Goal: Transaction & Acquisition: Purchase product/service

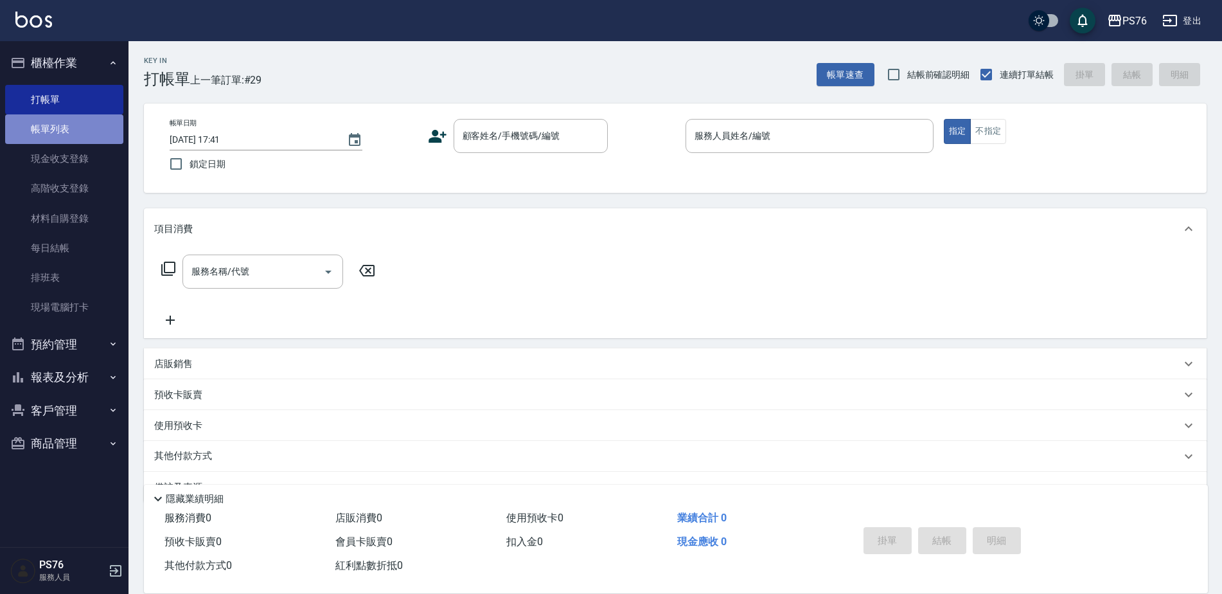
click at [66, 124] on link "帳單列表" at bounding box center [64, 129] width 118 height 30
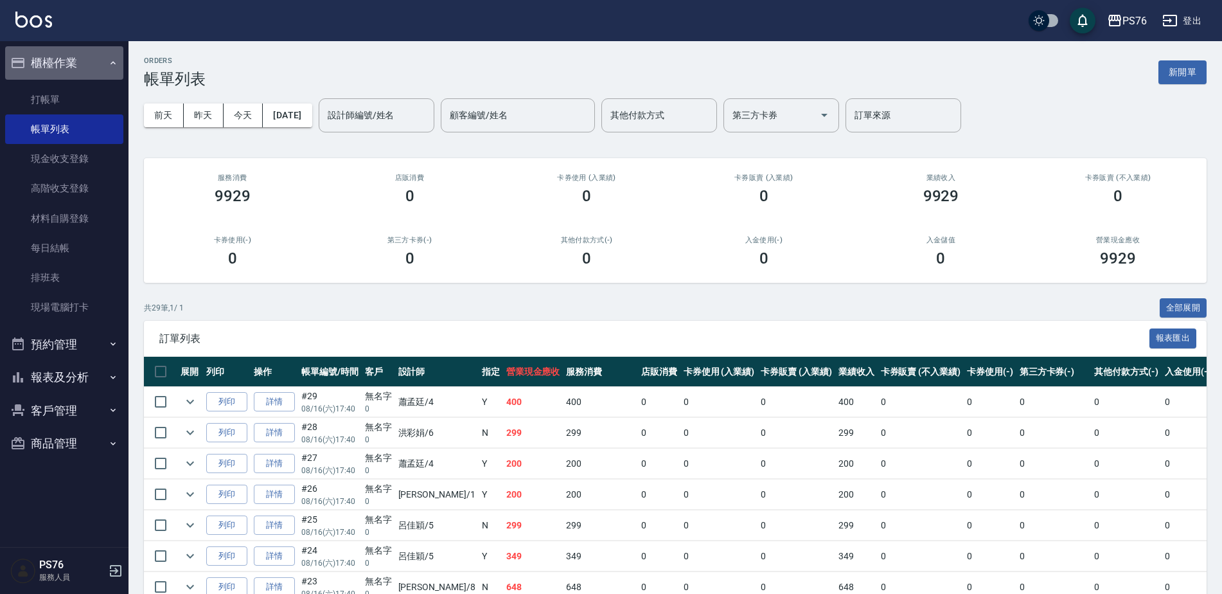
click at [92, 53] on button "櫃檯作業" at bounding box center [64, 62] width 118 height 33
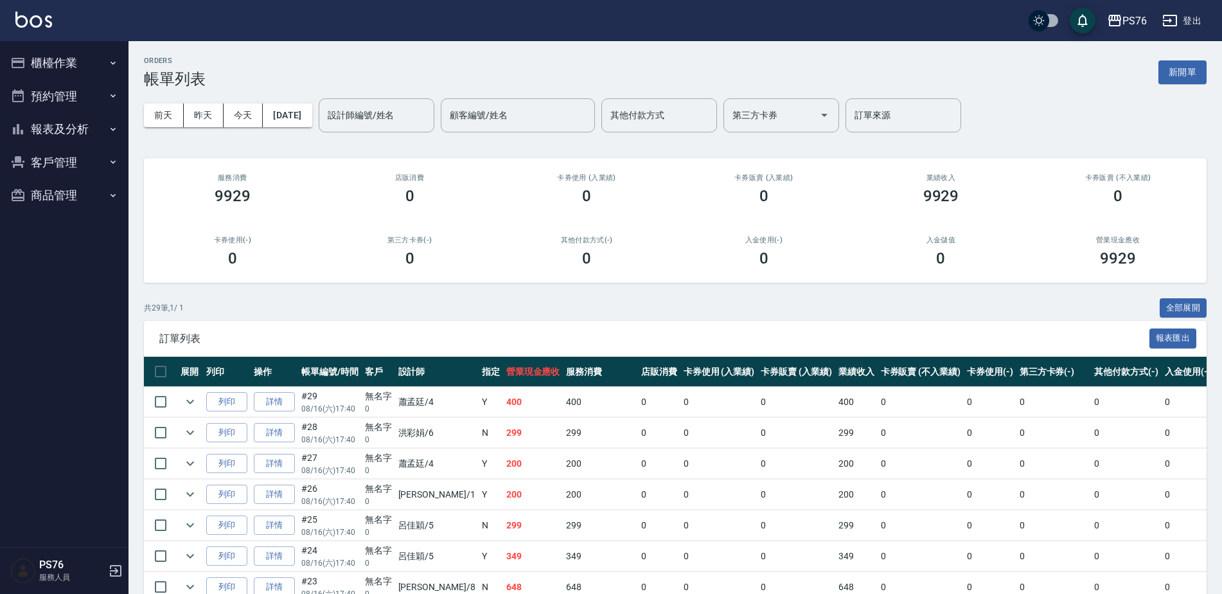
click at [80, 122] on button "報表及分析" at bounding box center [64, 128] width 118 height 33
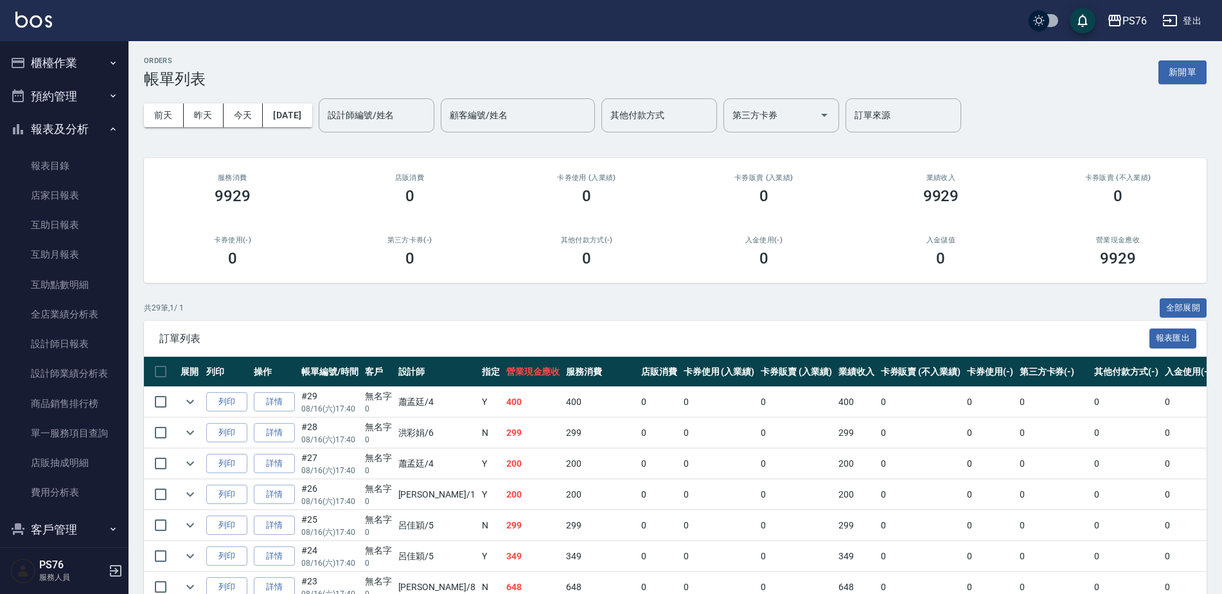
click at [58, 65] on button "櫃檯作業" at bounding box center [64, 62] width 118 height 33
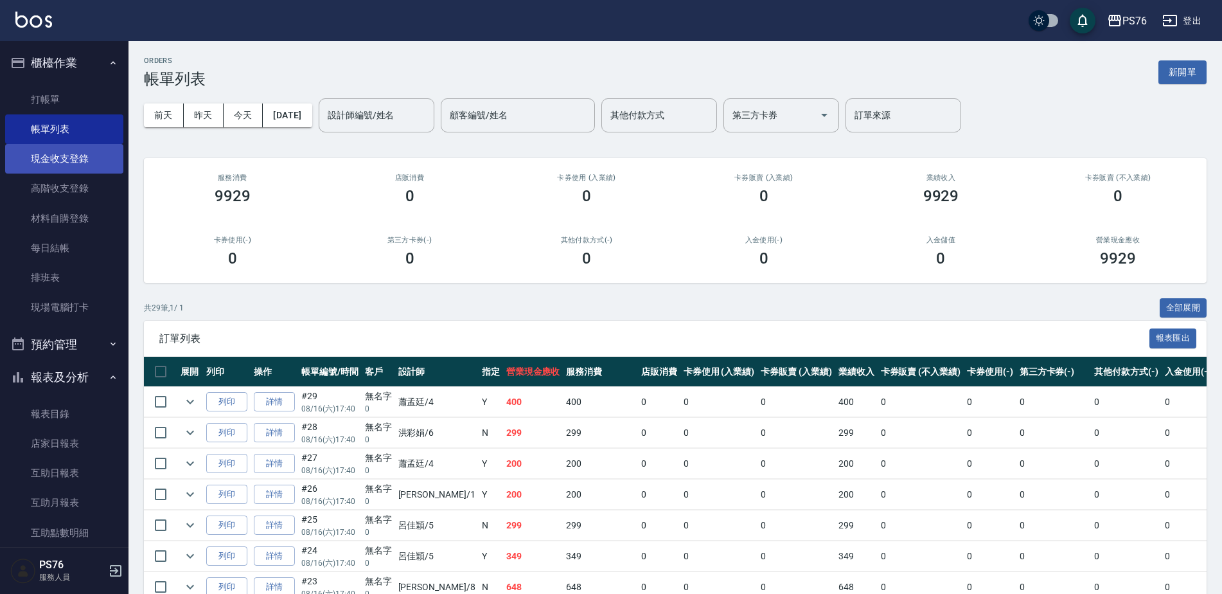
click at [77, 156] on link "現金收支登錄" at bounding box center [64, 159] width 118 height 30
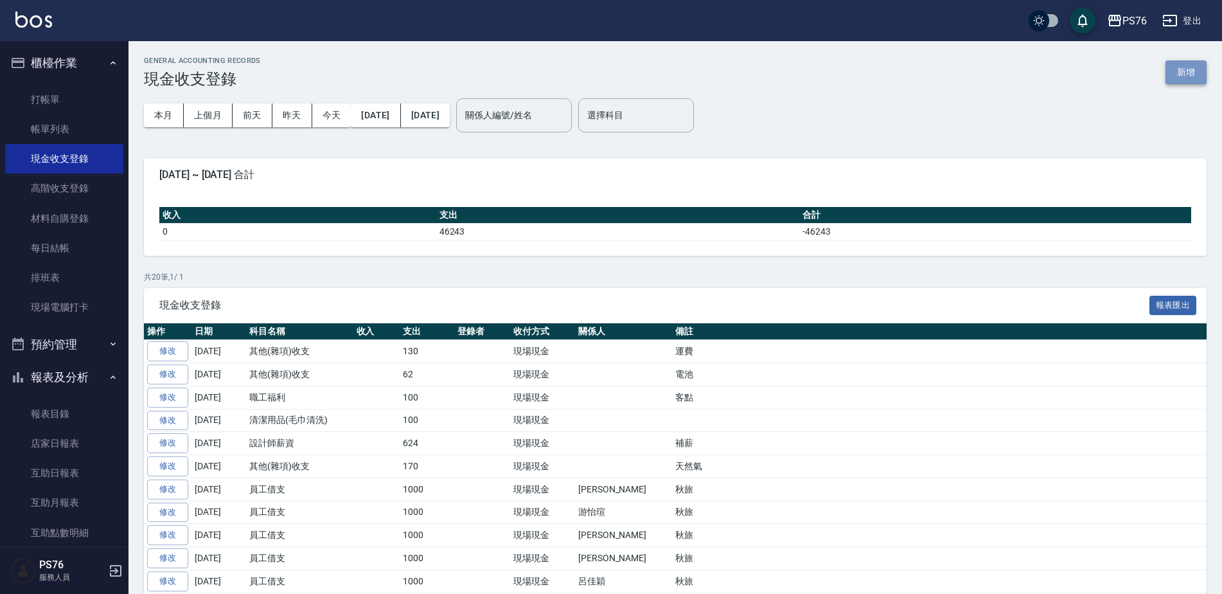
click at [1191, 71] on button "新增" at bounding box center [1186, 72] width 41 height 24
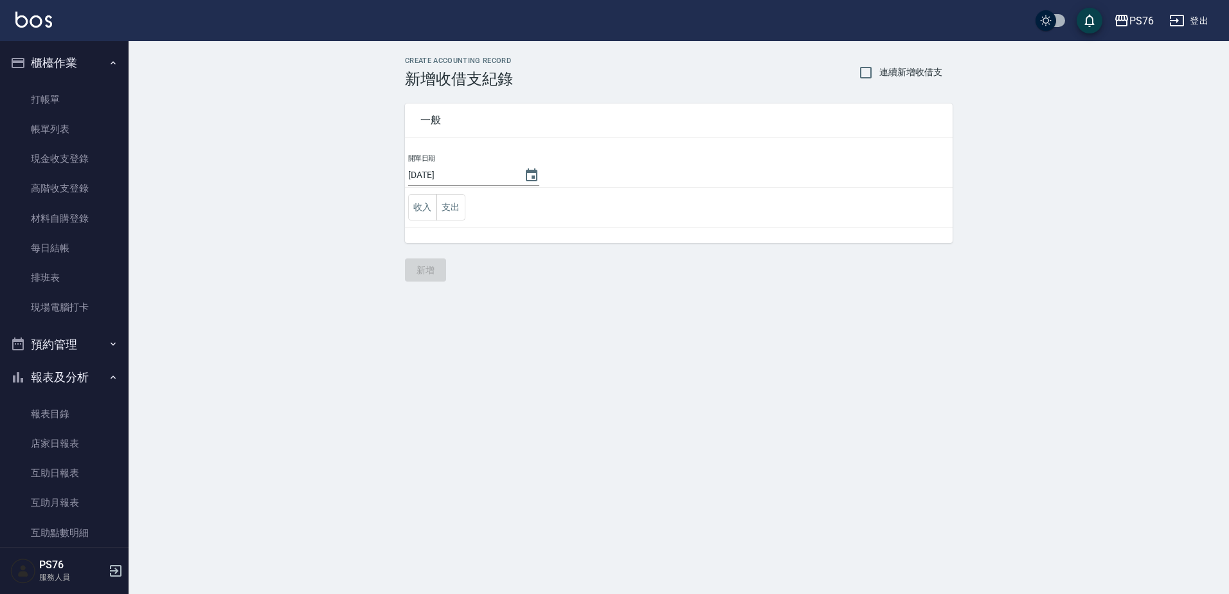
click at [466, 210] on td "收入 支出" at bounding box center [679, 208] width 548 height 40
click at [454, 210] on button "支出" at bounding box center [450, 207] width 29 height 26
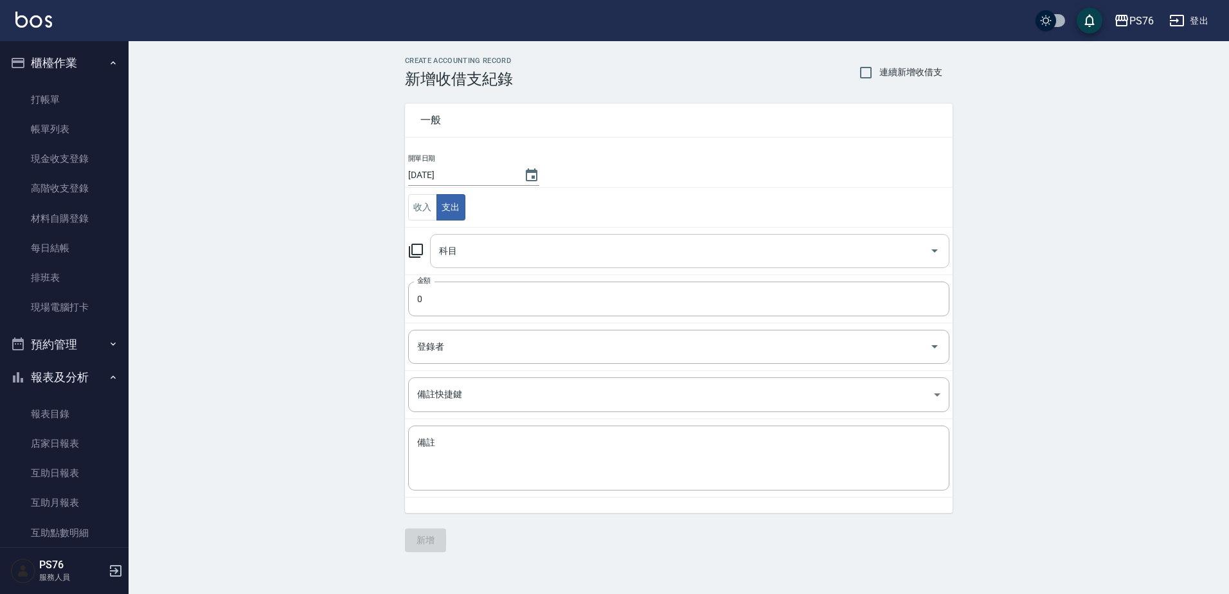
click at [520, 259] on input "科目" at bounding box center [680, 251] width 488 height 22
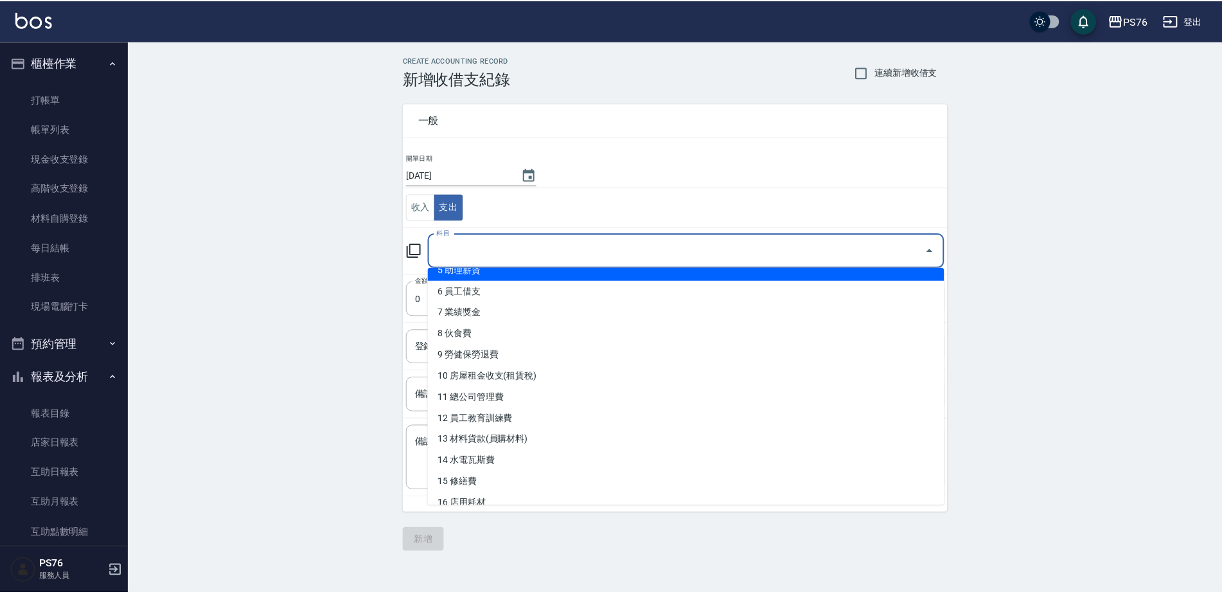
scroll to position [321, 0]
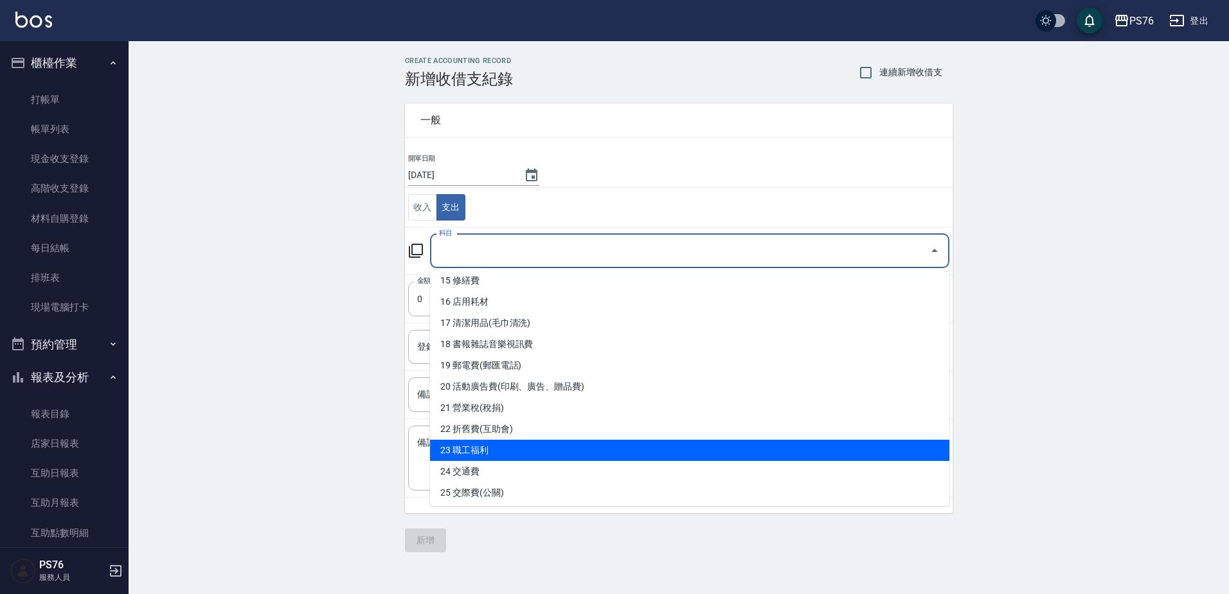
click at [522, 454] on li "23 職工福利" at bounding box center [689, 450] width 519 height 21
type input "23 職工福利"
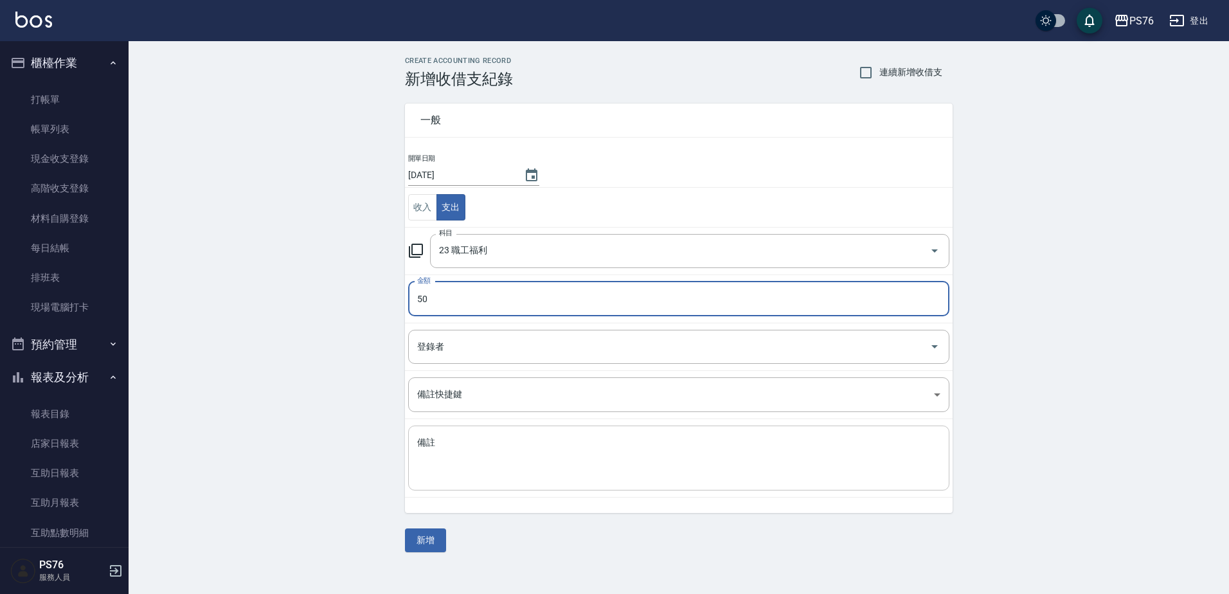
type input "50"
click at [570, 445] on textarea "備註" at bounding box center [678, 458] width 523 height 44
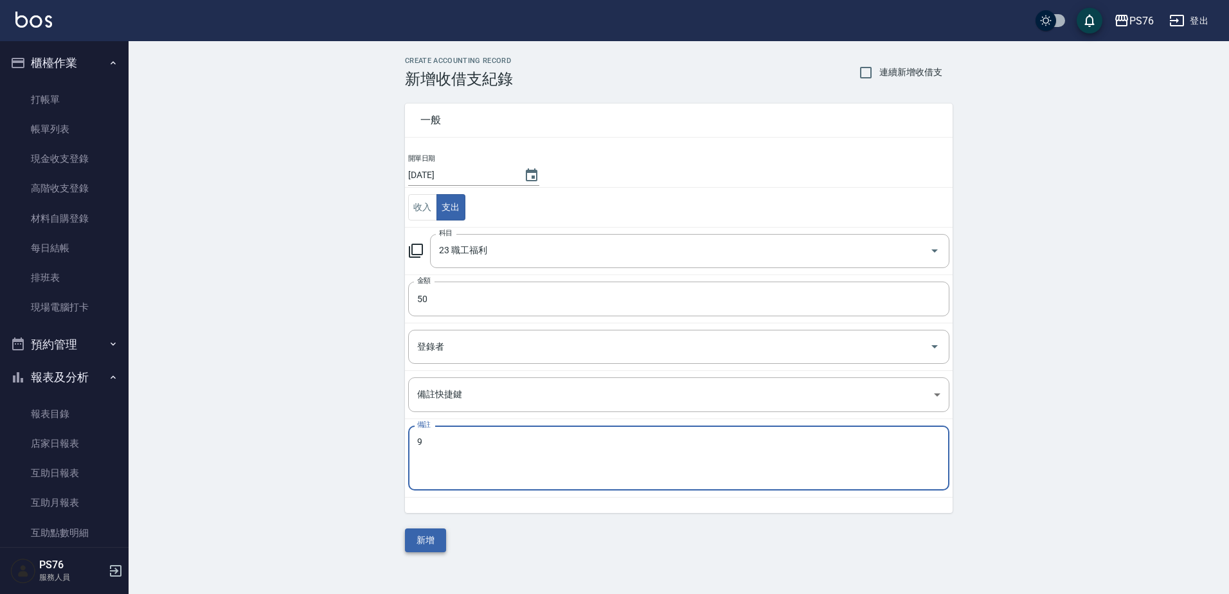
type textarea "9"
click at [431, 537] on button "新增" at bounding box center [425, 540] width 41 height 24
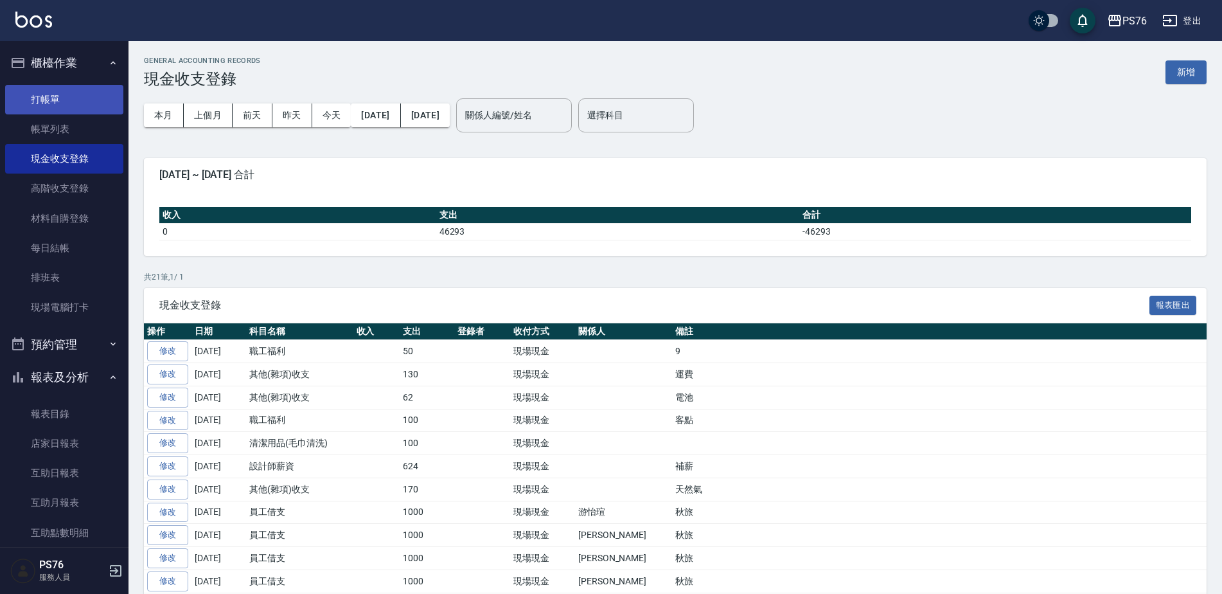
click at [23, 96] on link "打帳單" at bounding box center [64, 100] width 118 height 30
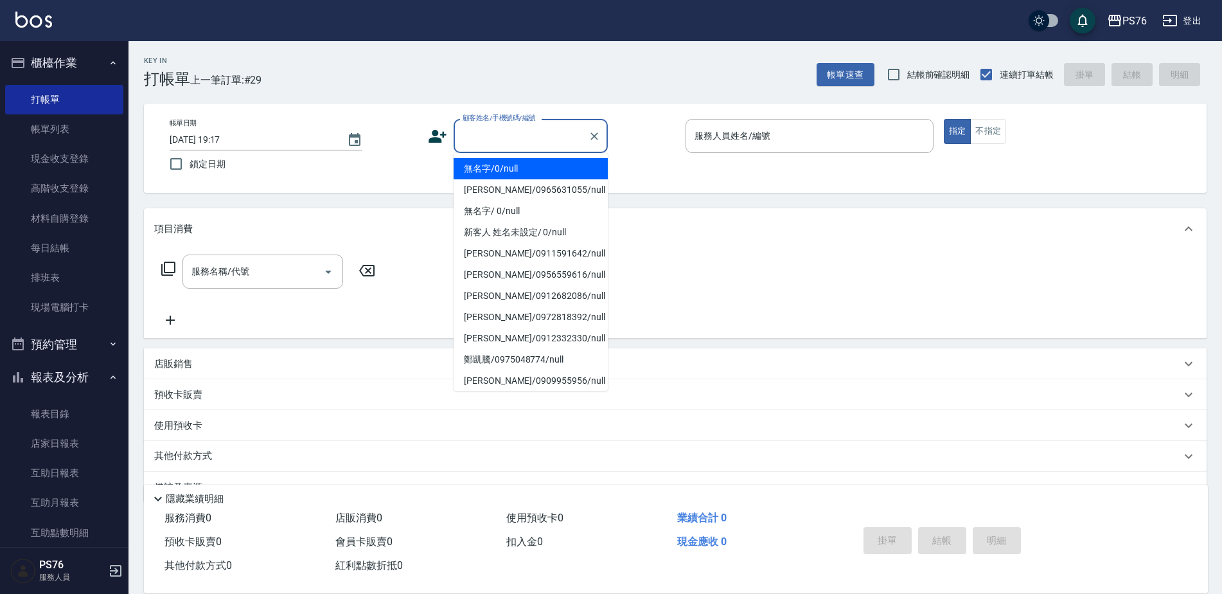
click at [488, 142] on input "顧客姓名/手機號碼/編號" at bounding box center [520, 136] width 123 height 22
type input "無名字/0/null"
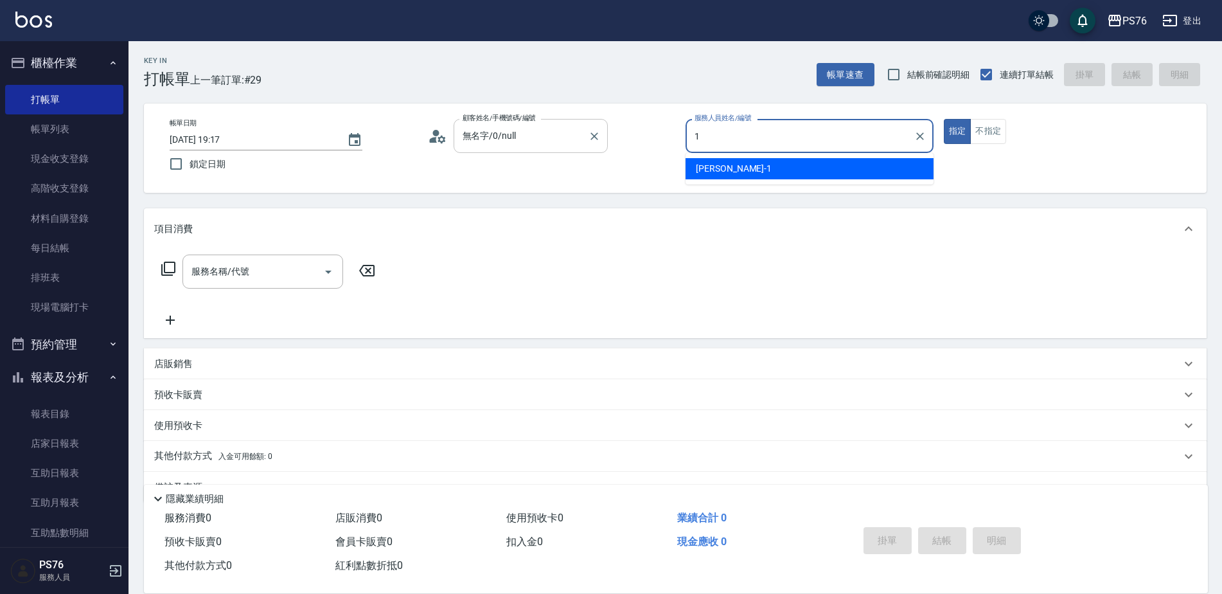
type input "[PERSON_NAME]-1"
type button "true"
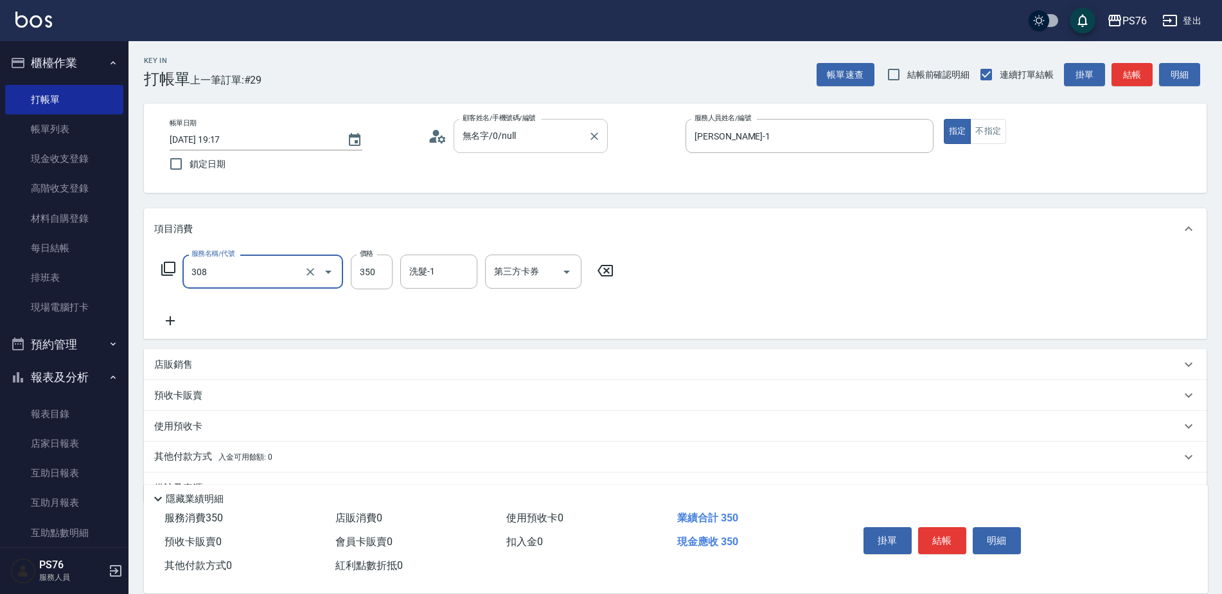
type input "洗+剪(308)"
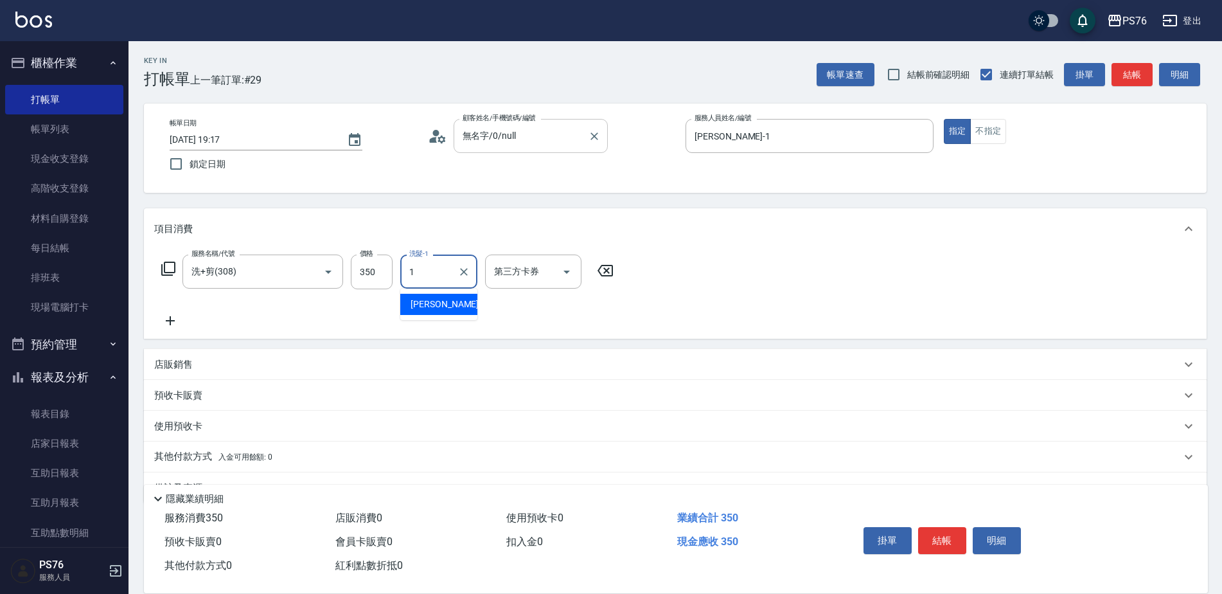
type input "[PERSON_NAME]-1"
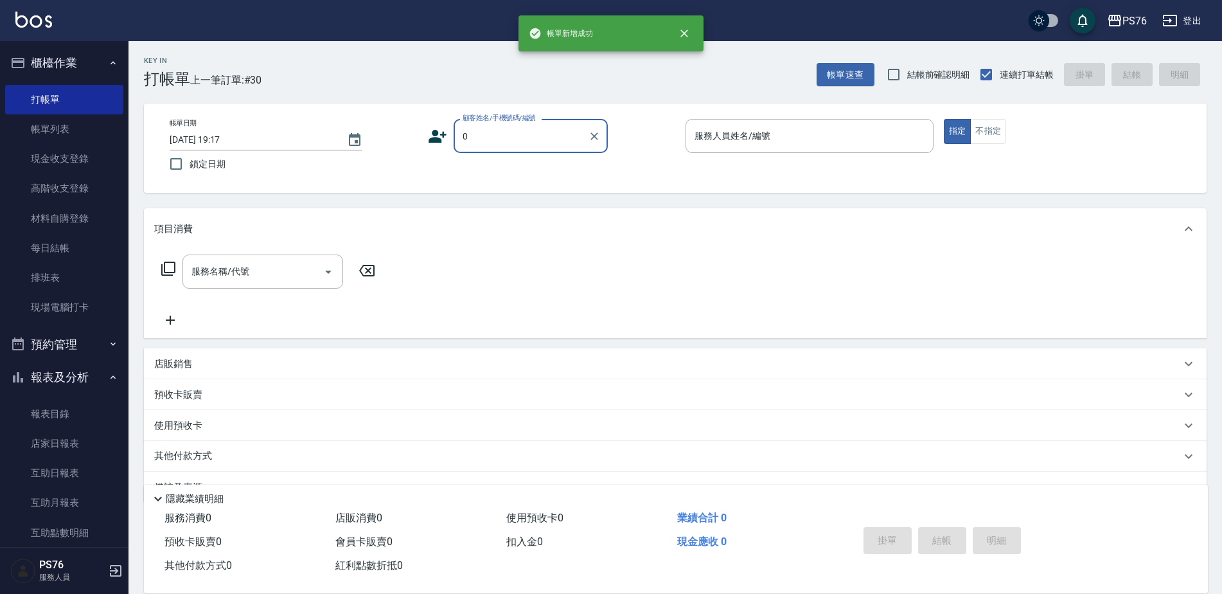
type input "無名字/0/null"
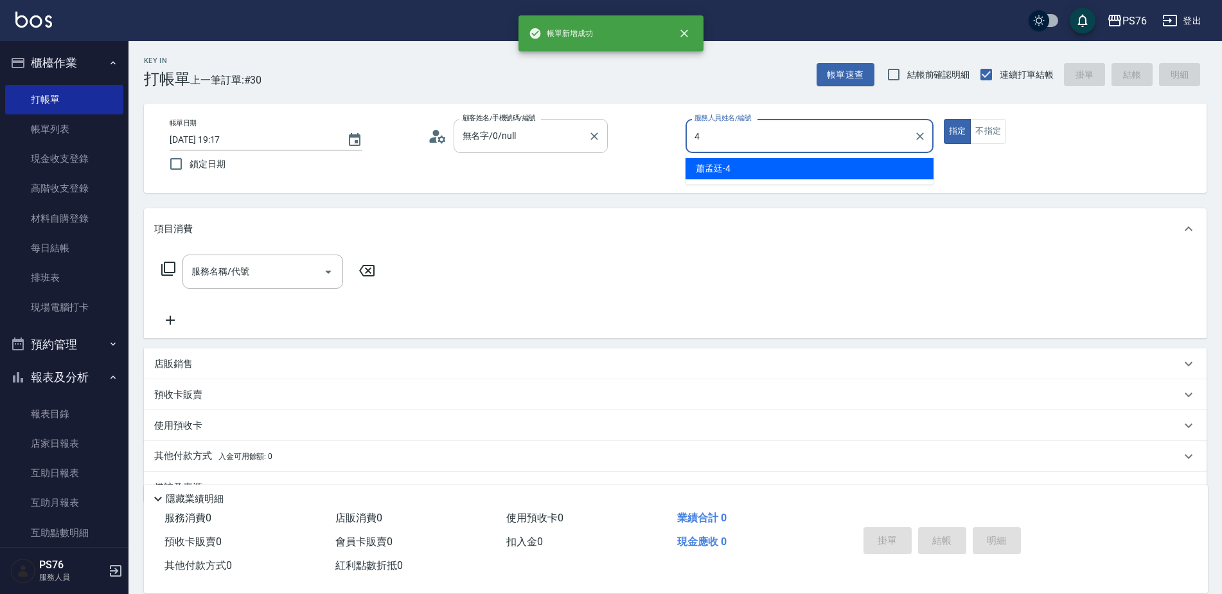
type input "蕭孟廷-4"
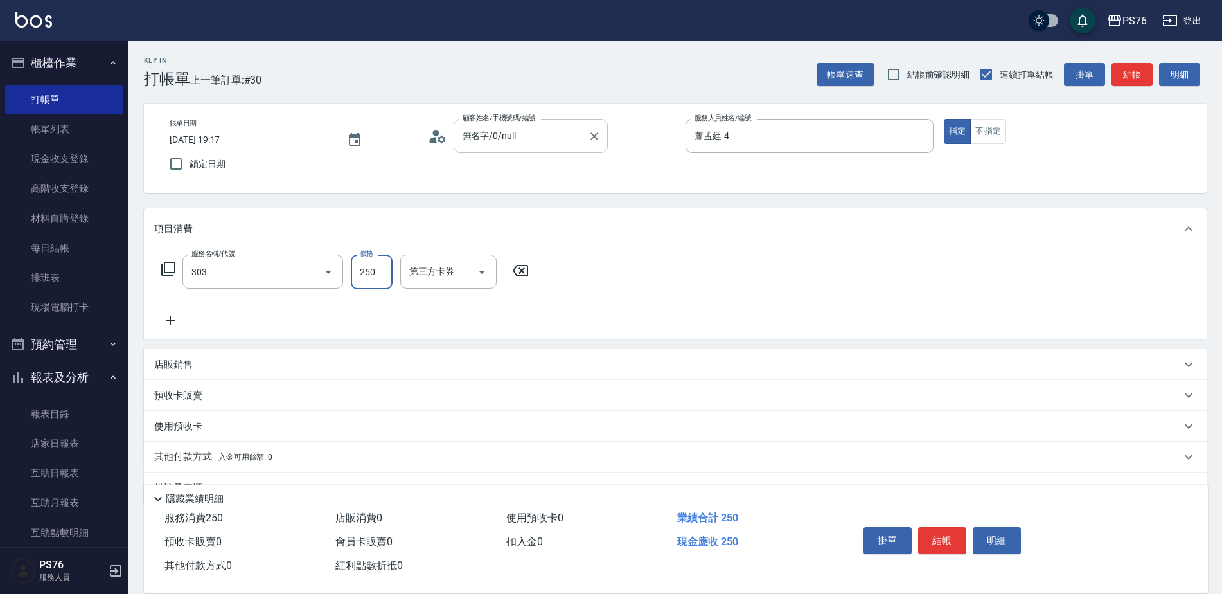
type input "剪髮(303)"
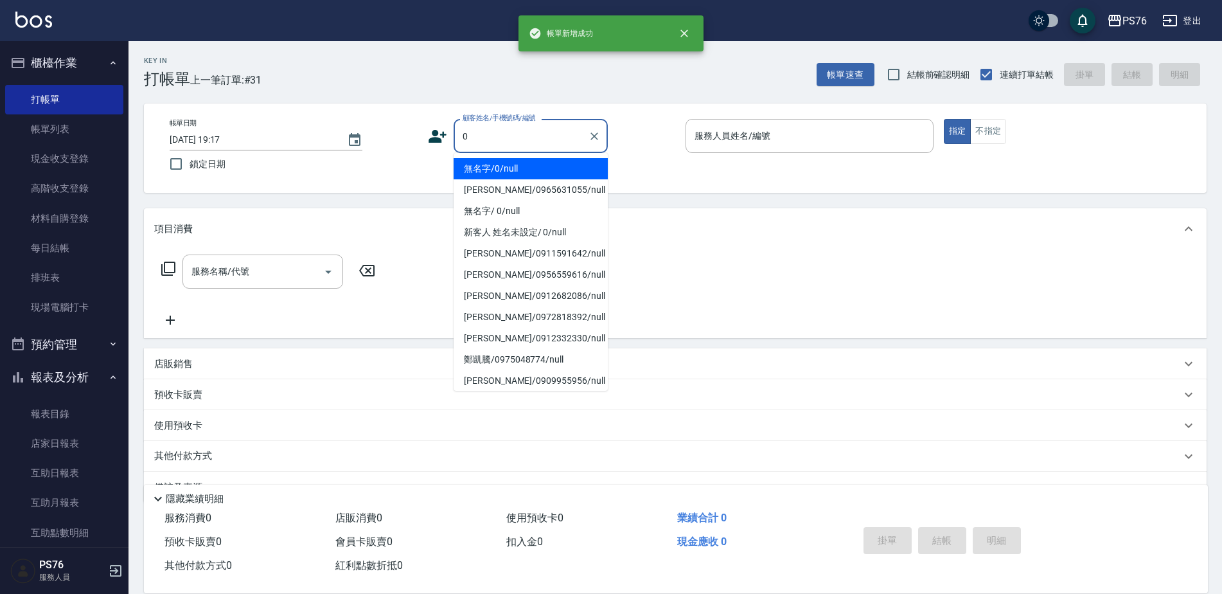
type input "無名字/0/null"
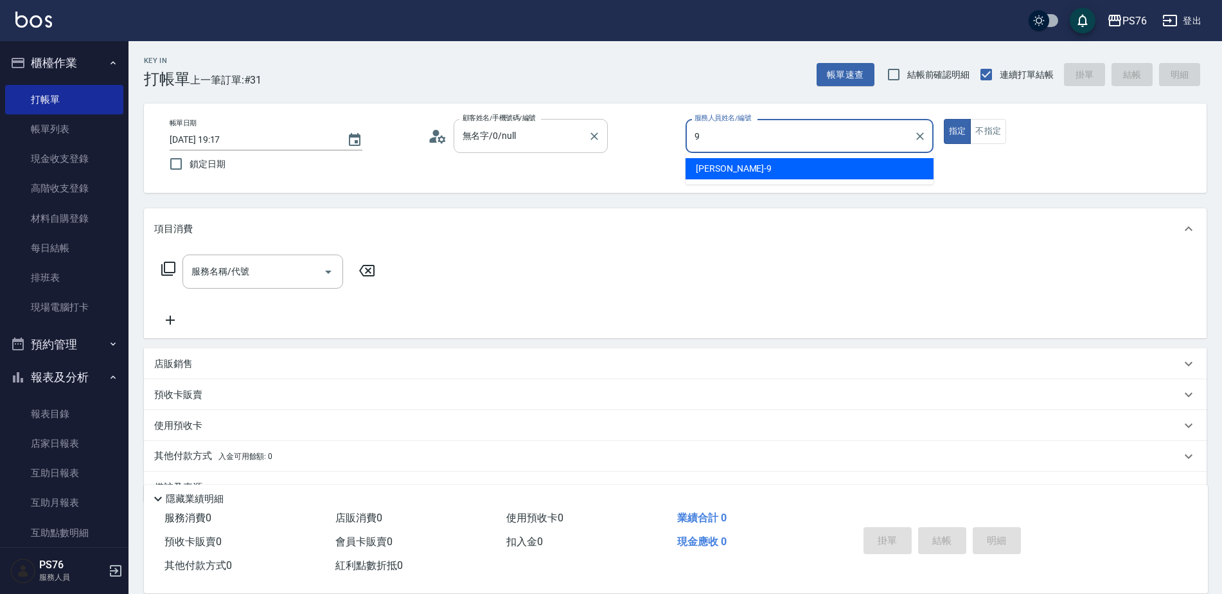
type input "[PERSON_NAME]-9"
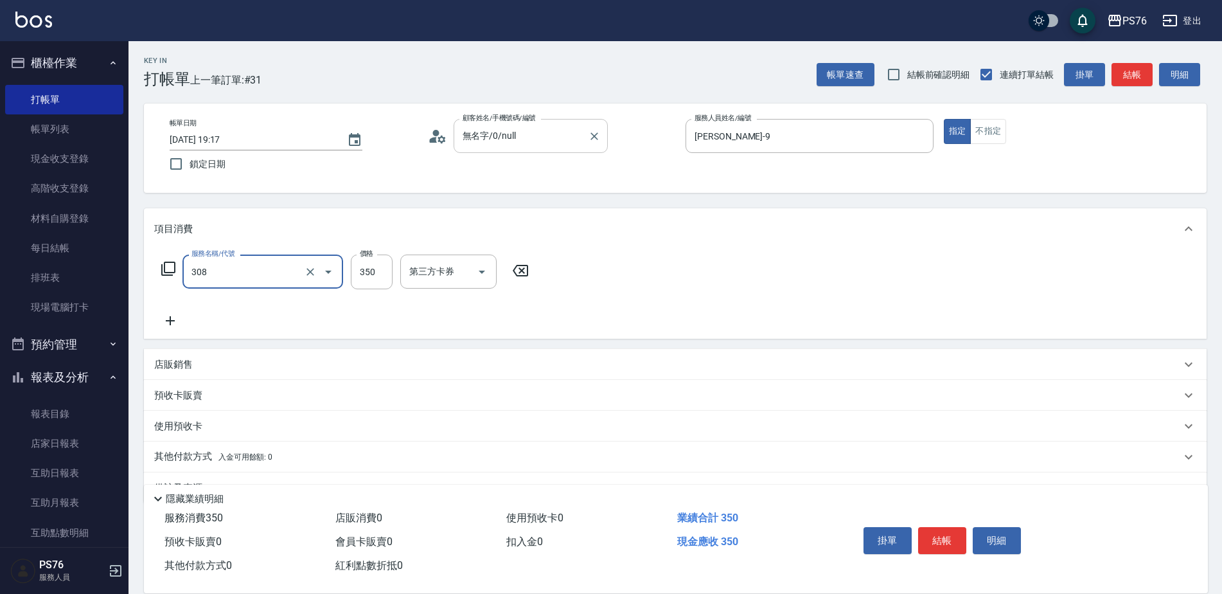
type input "洗+剪(308)"
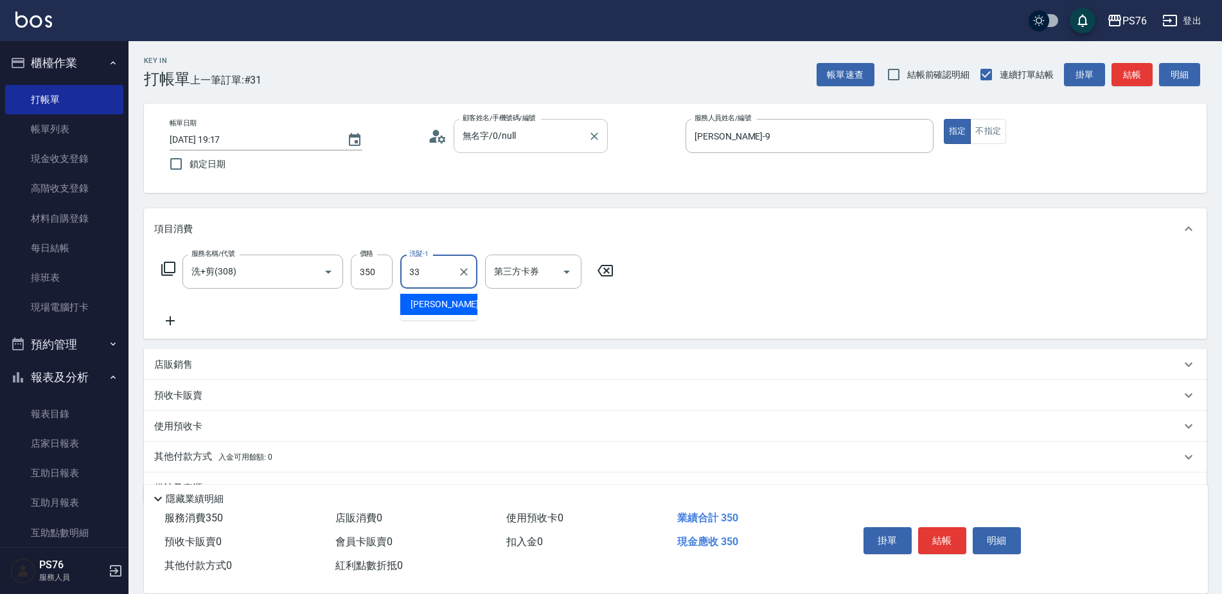
type input "[PERSON_NAME]33"
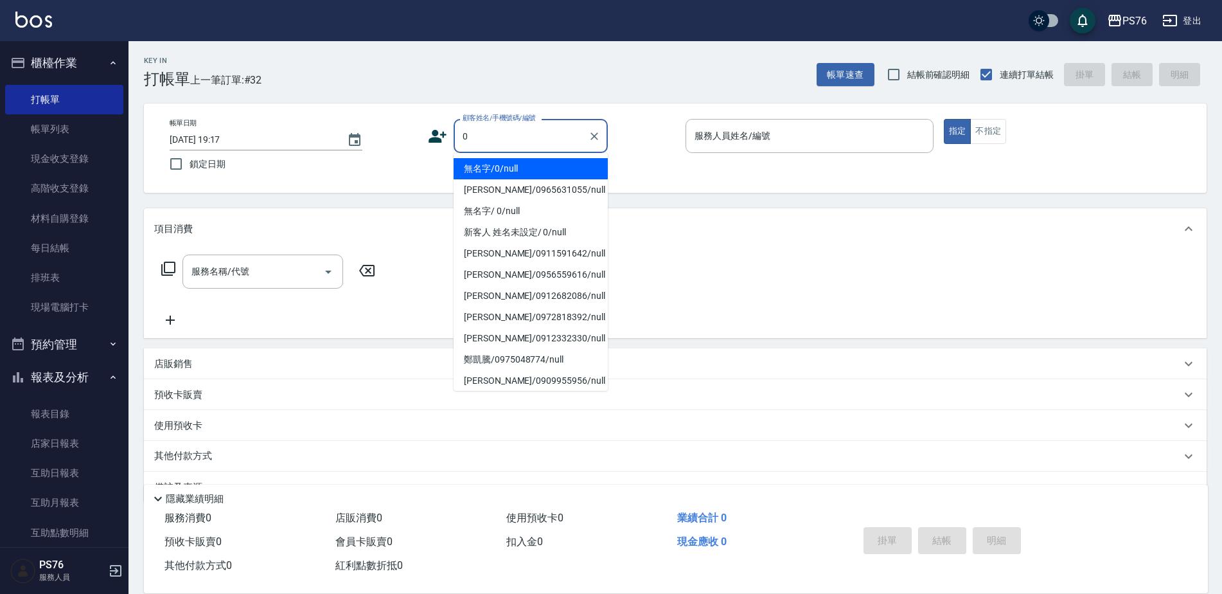
type input "無名字/0/null"
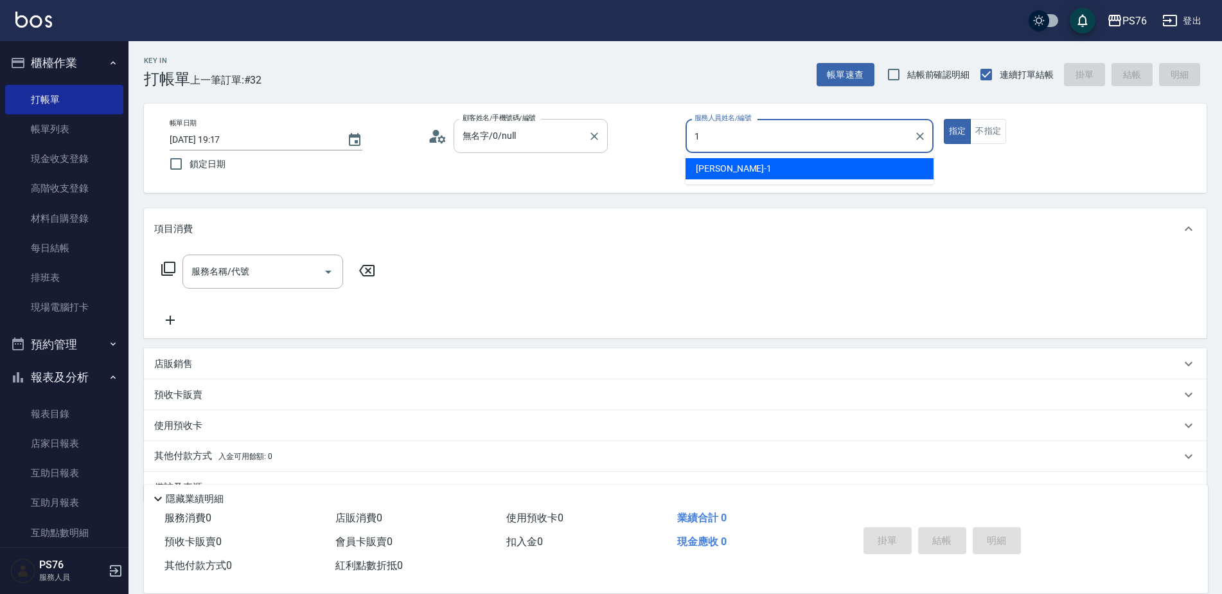
type input "[PERSON_NAME]-1"
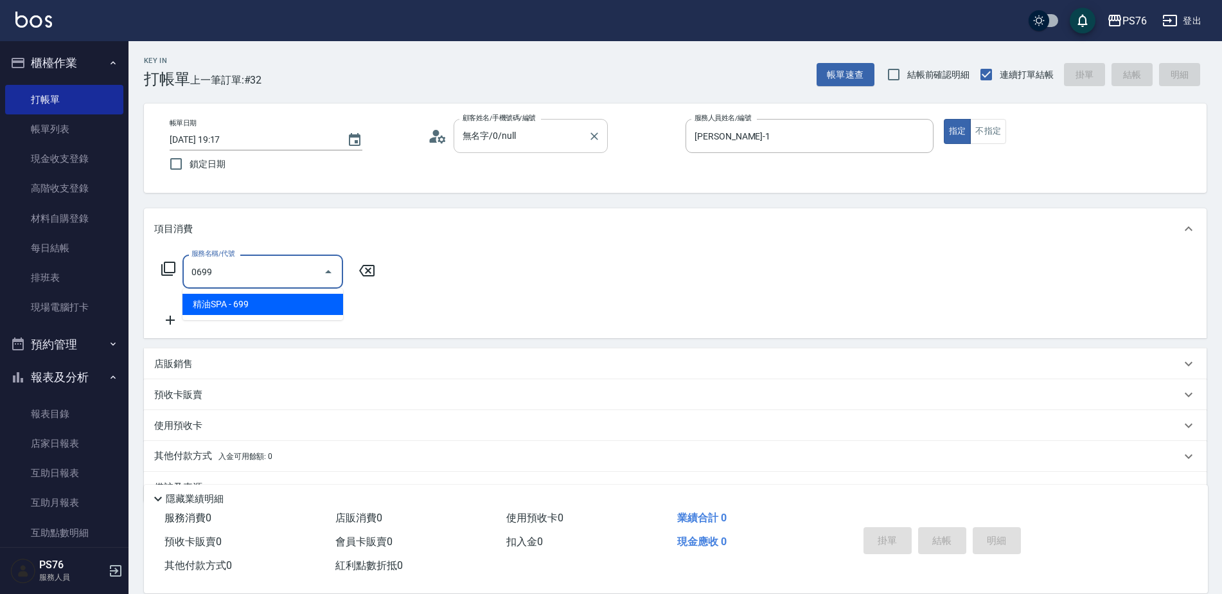
type input "精油SPA(0699)"
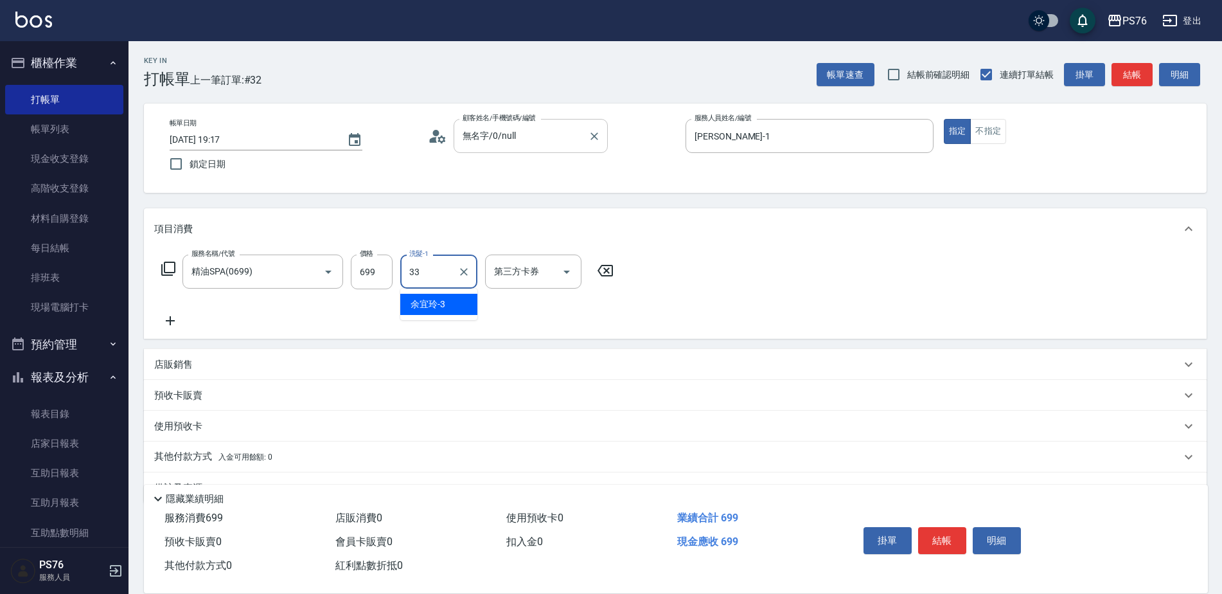
type input "[PERSON_NAME]33"
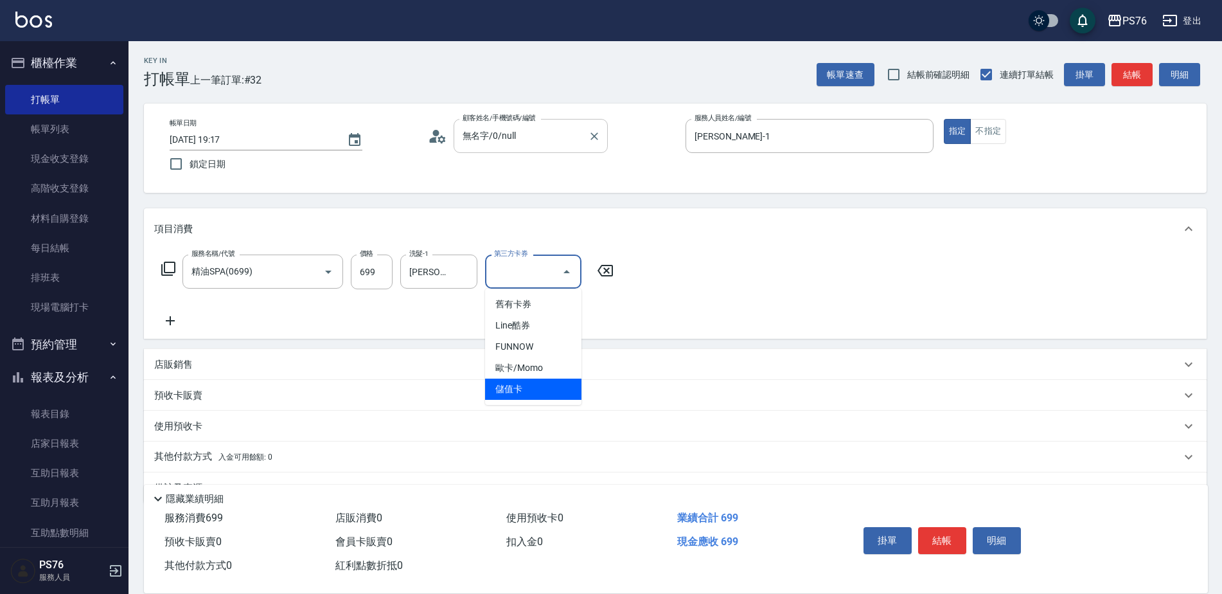
type input "儲值卡"
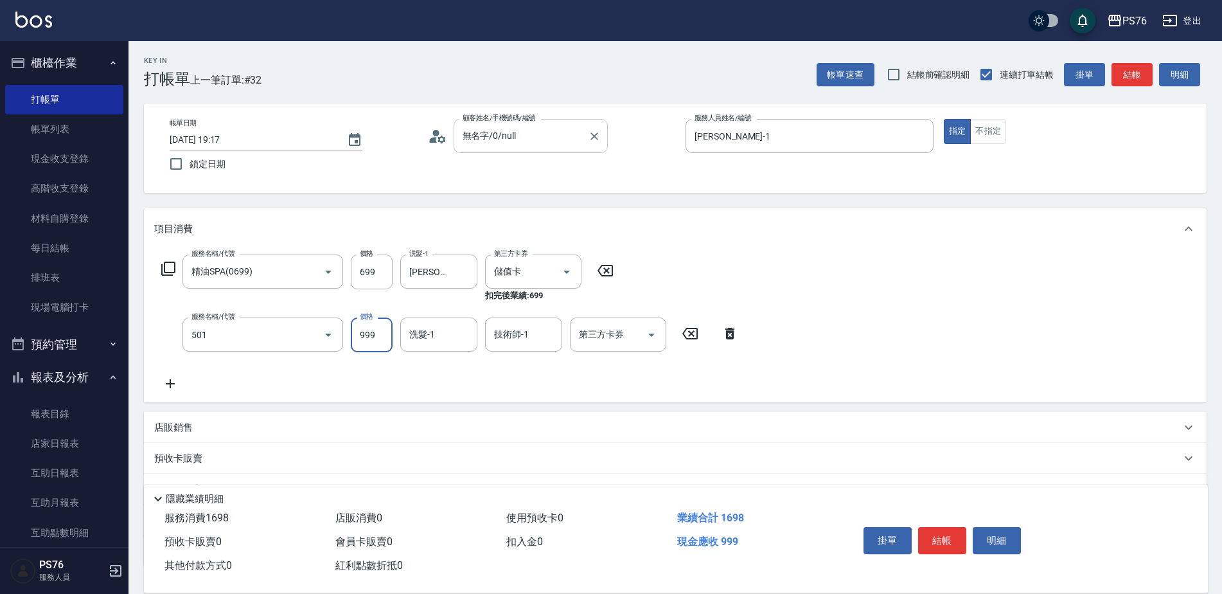
type input "染髮(501)"
type input "1200"
type input "[PERSON_NAME]33"
click at [467, 331] on icon "Clear" at bounding box center [464, 334] width 13 height 13
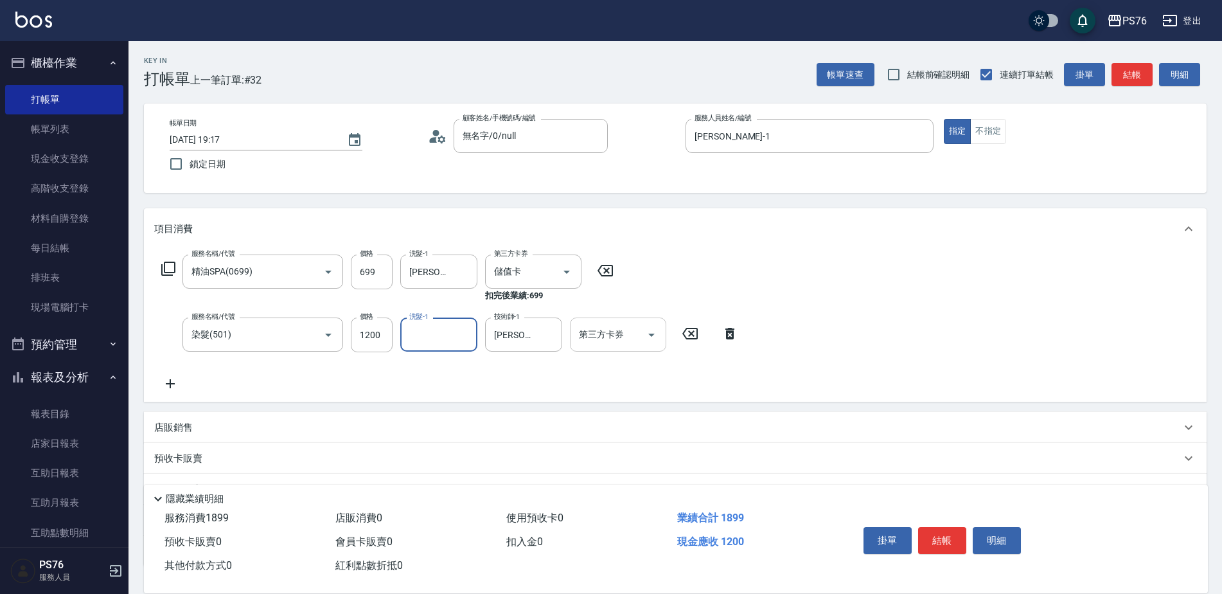
click at [630, 344] on input "第三方卡券" at bounding box center [609, 334] width 66 height 22
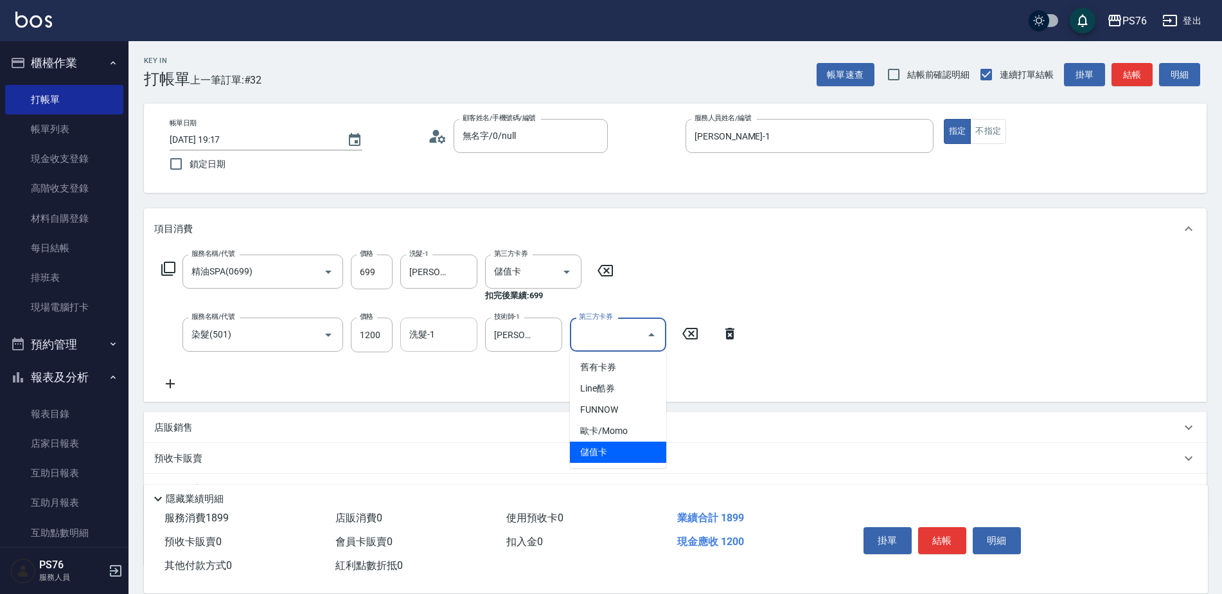
click at [618, 445] on span "儲值卡" at bounding box center [618, 451] width 96 height 21
type input "儲值卡"
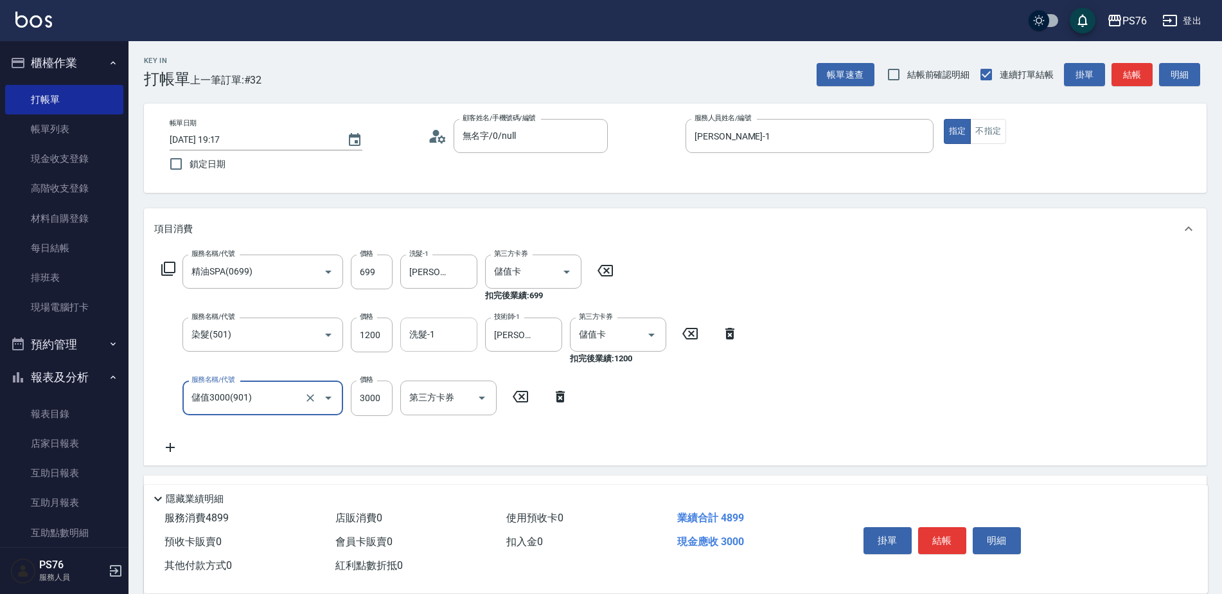
type input "儲值3000(901)"
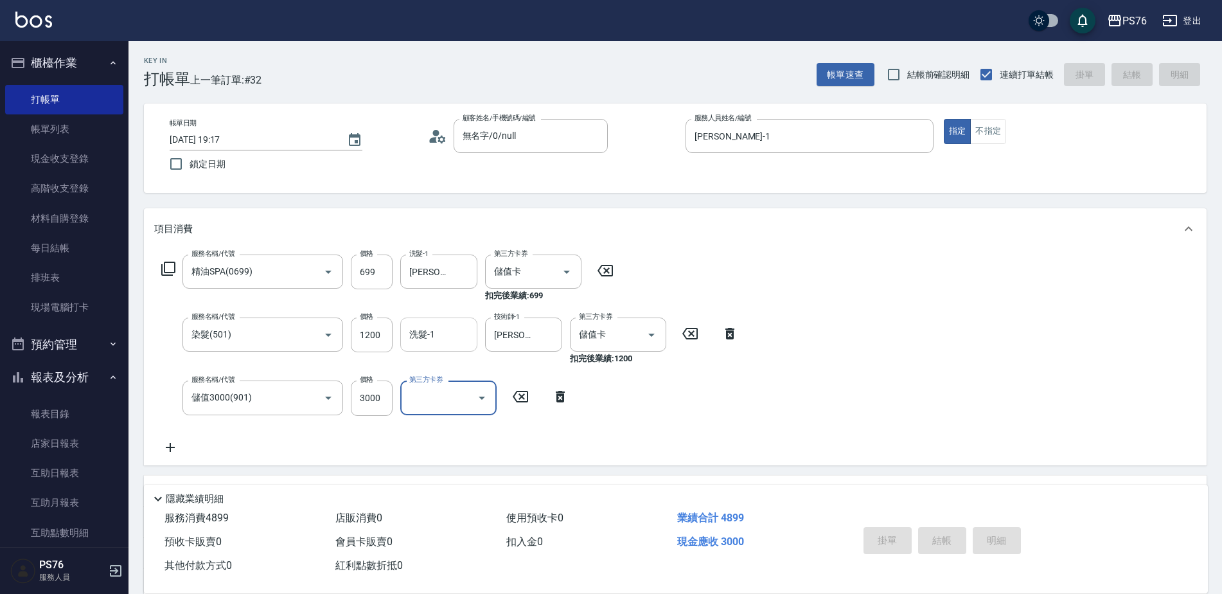
type input "[DATE] 19:18"
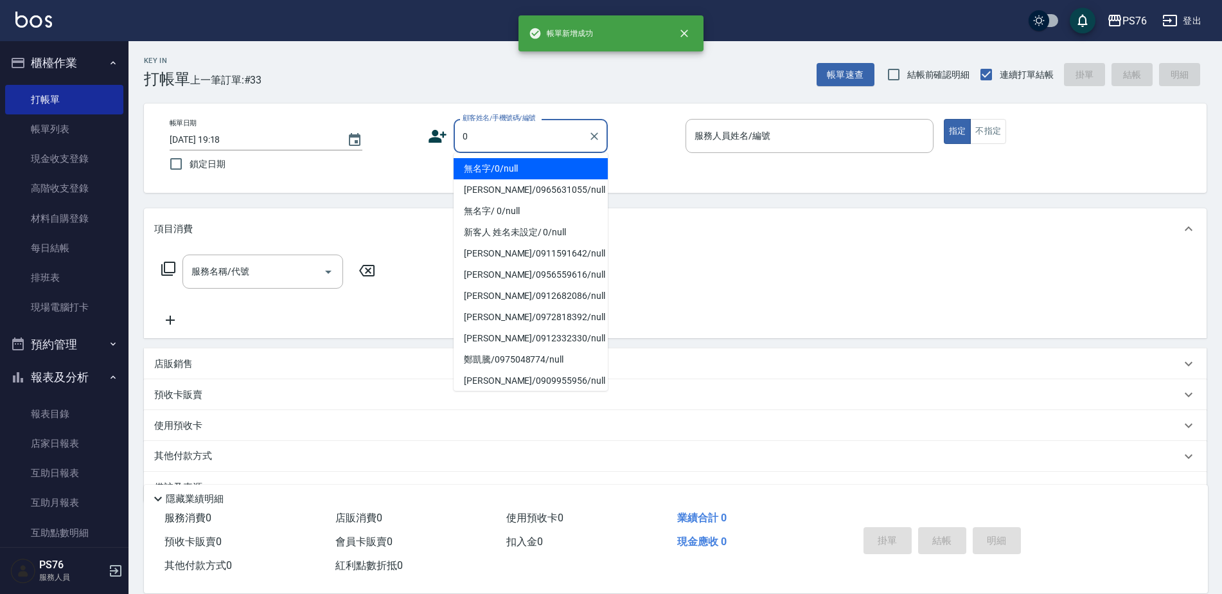
type input "無名字/0/null"
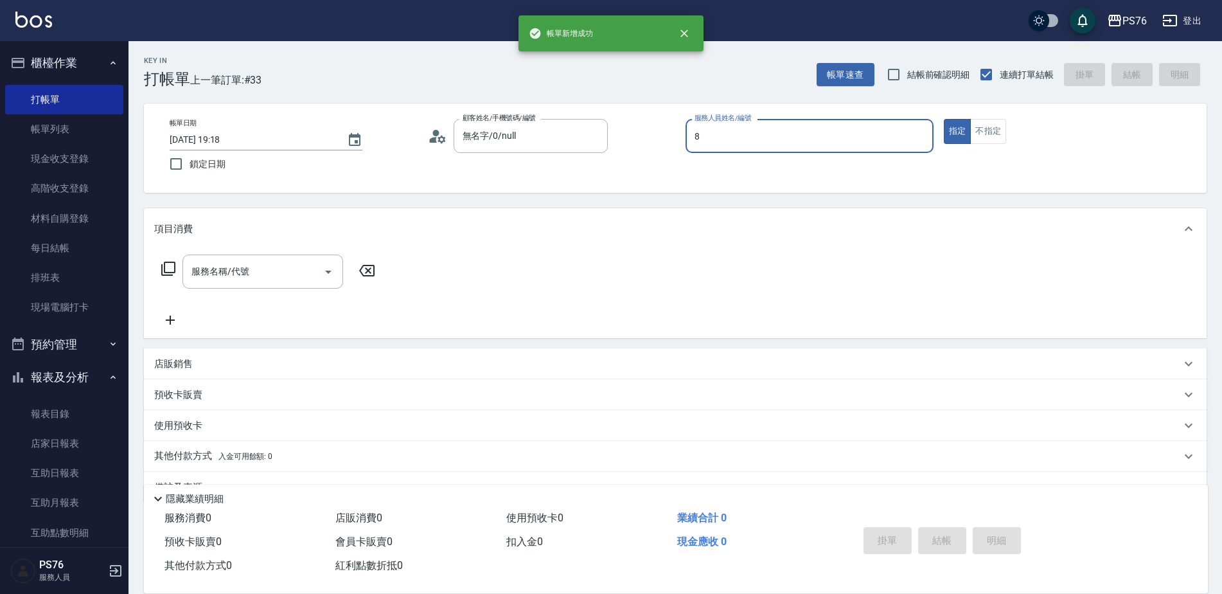
type input "[PERSON_NAME]-8"
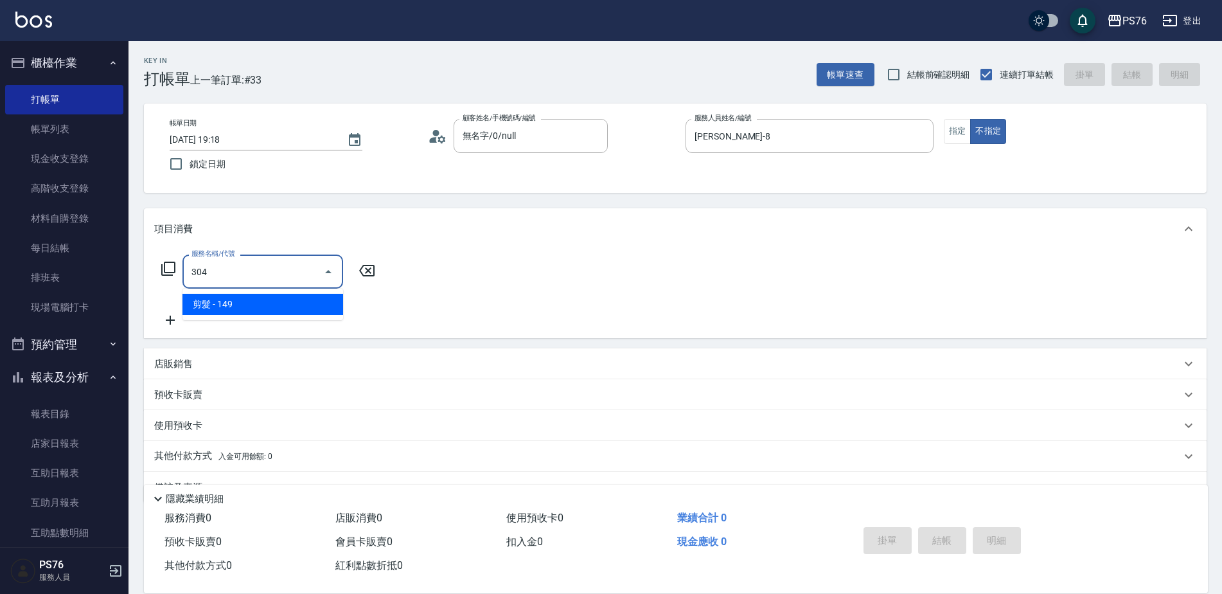
type input "剪髮(304)"
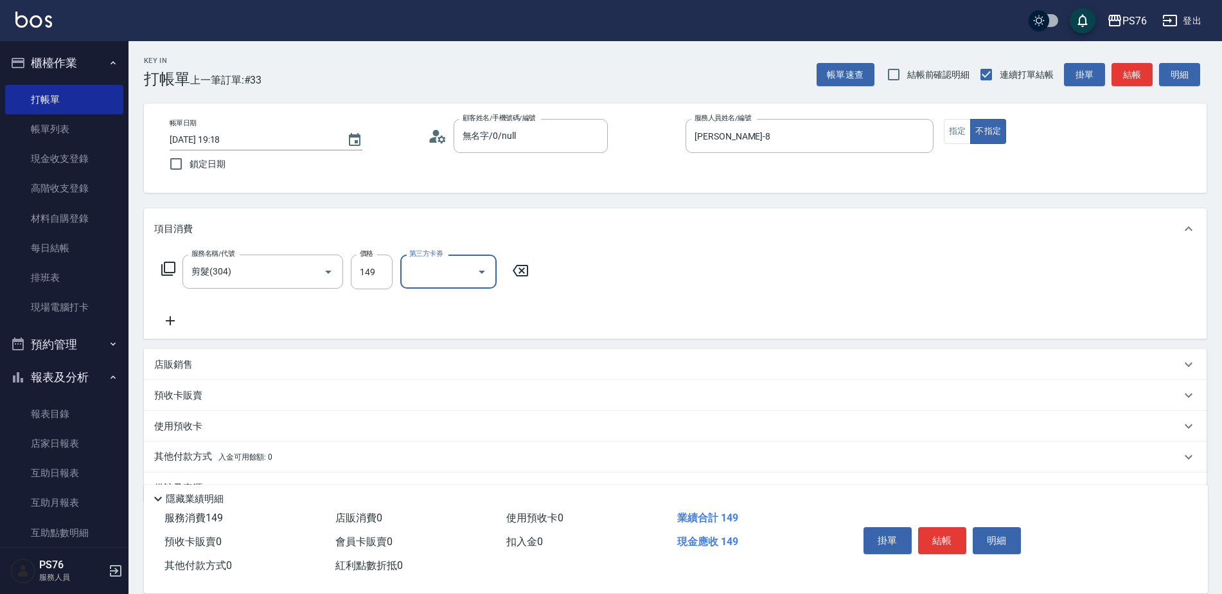
click at [370, 258] on div "價格 149 價格" at bounding box center [372, 271] width 42 height 35
type input "50"
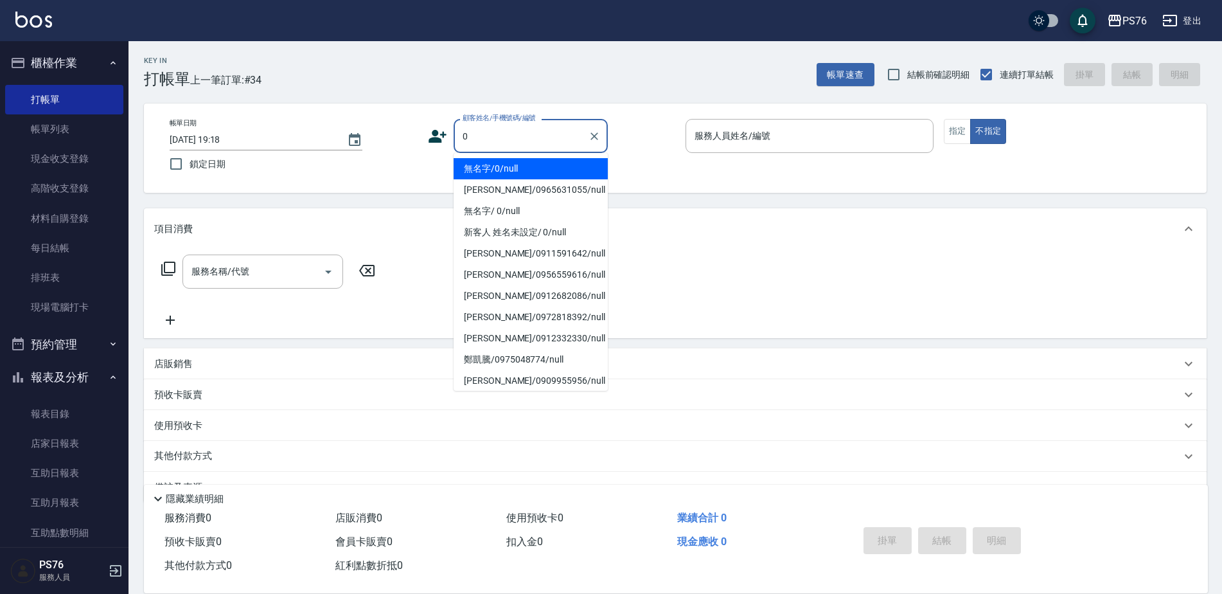
type input "無名字/0/null"
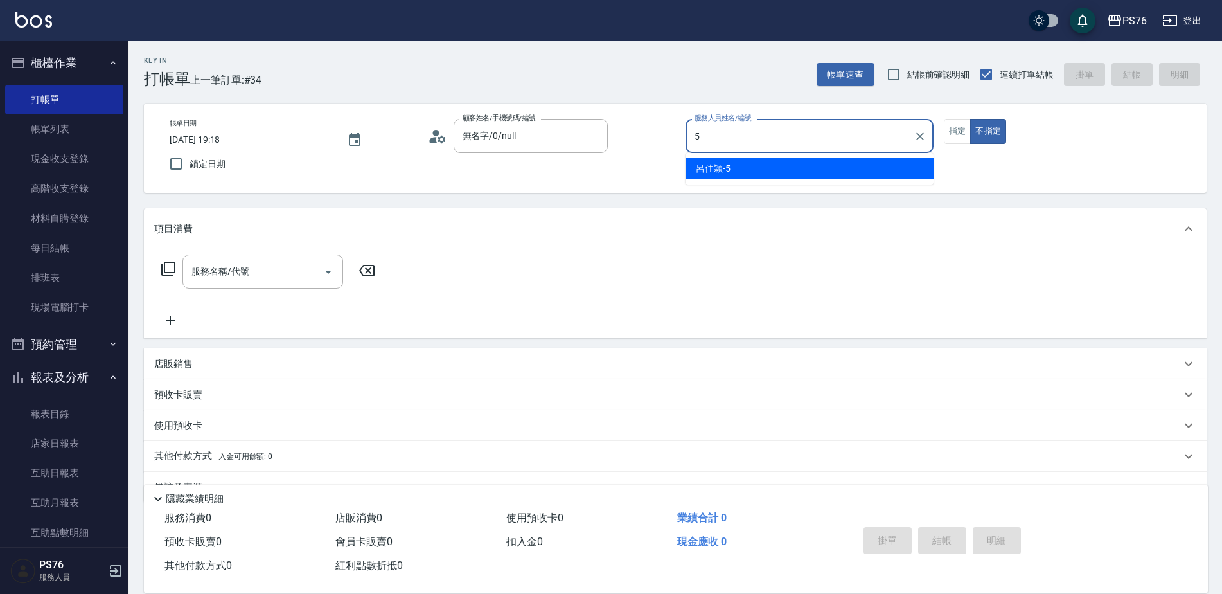
type input "[PERSON_NAME]-5"
type button "false"
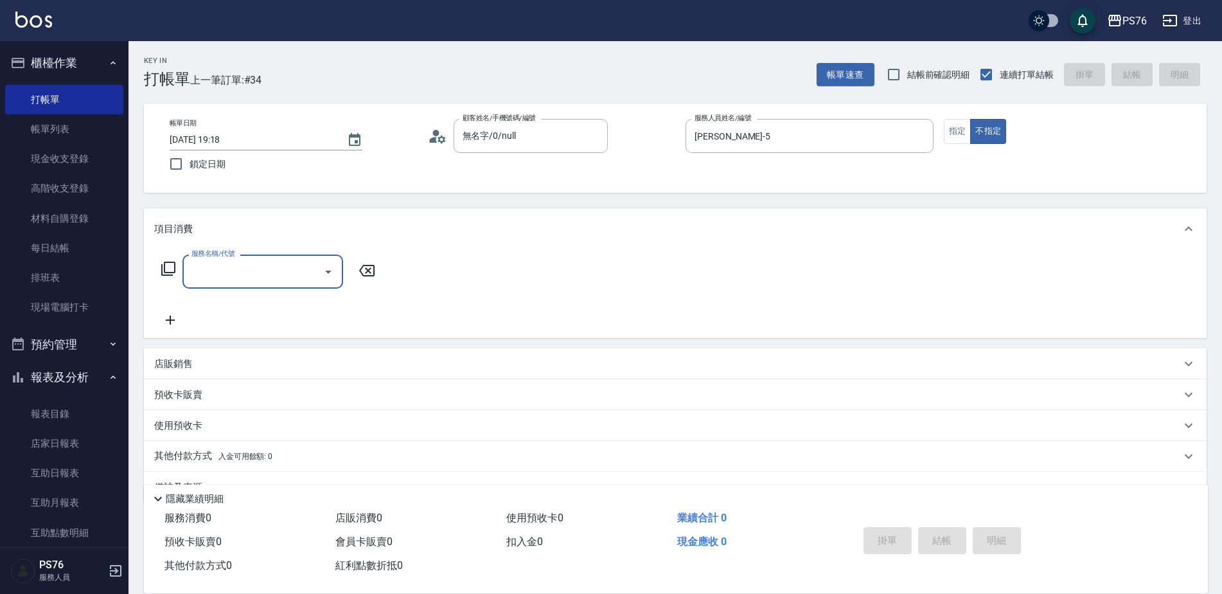
click at [253, 274] on input "服務名稱/代號" at bounding box center [253, 271] width 130 height 22
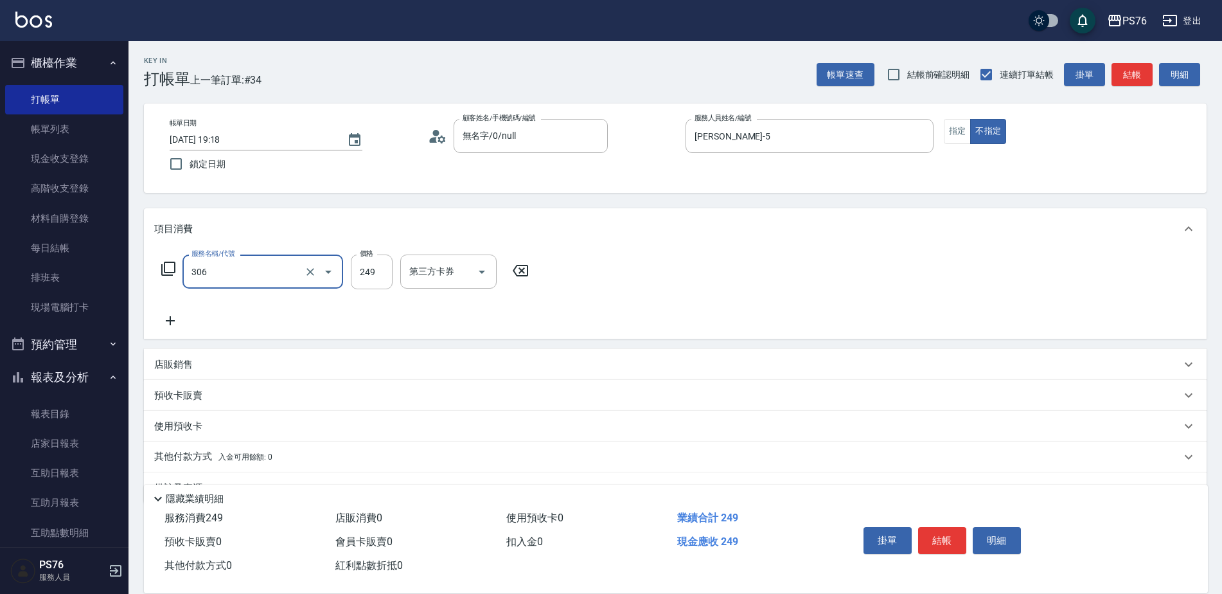
type input "剪髮(306)"
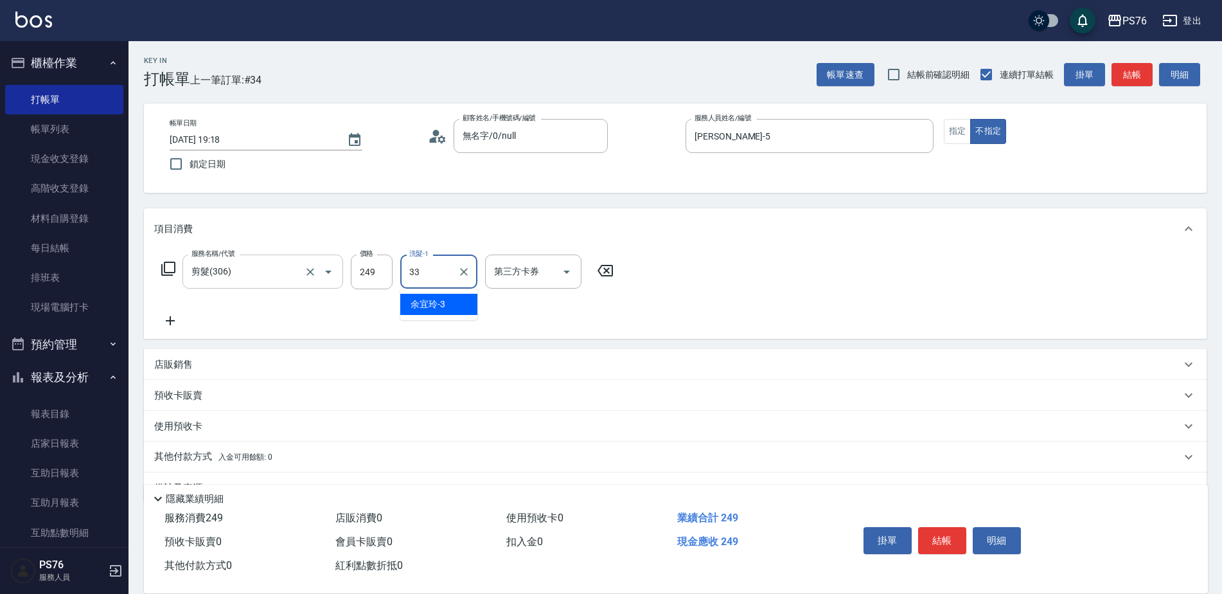
type input "[PERSON_NAME]33"
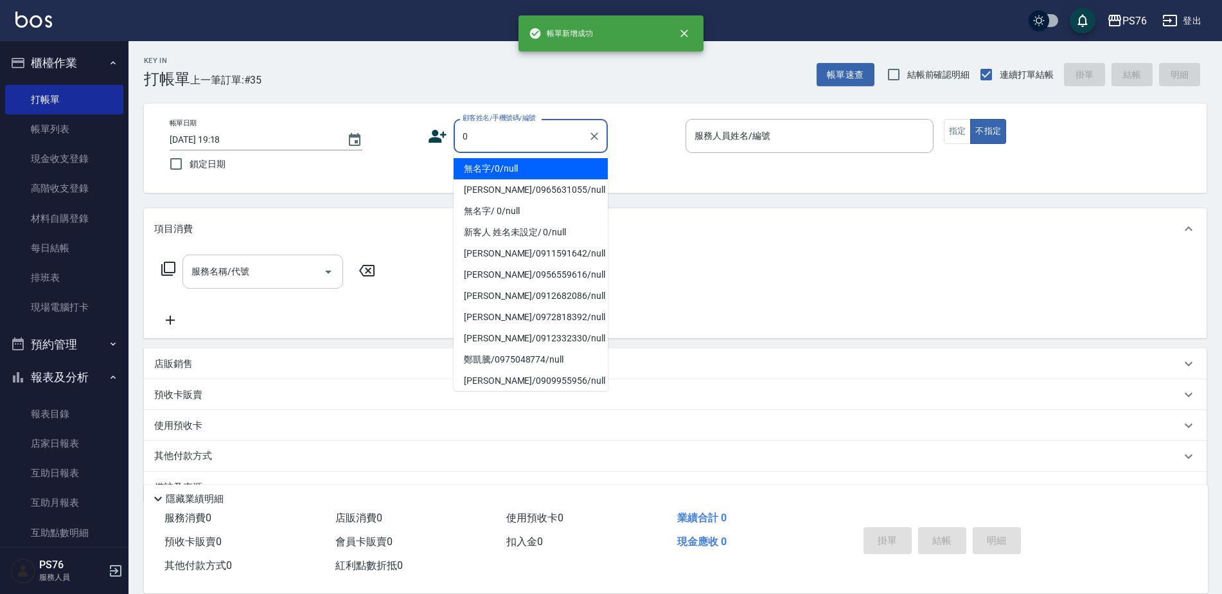
type input "無名字/0/null"
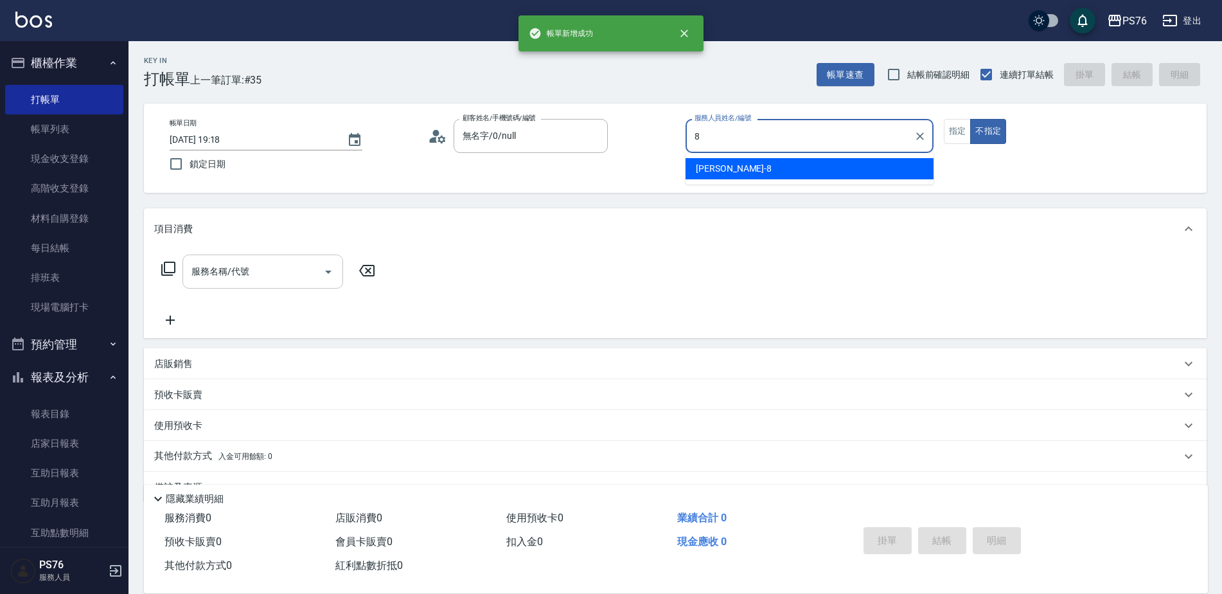
type input "[PERSON_NAME]-8"
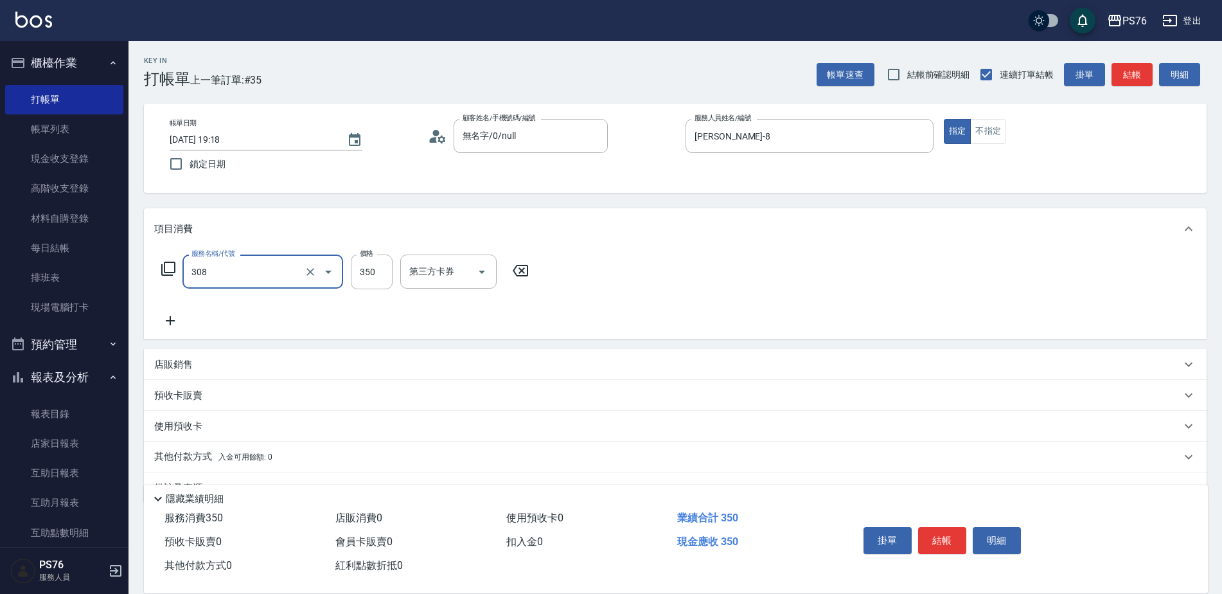
type input "洗+剪(308)"
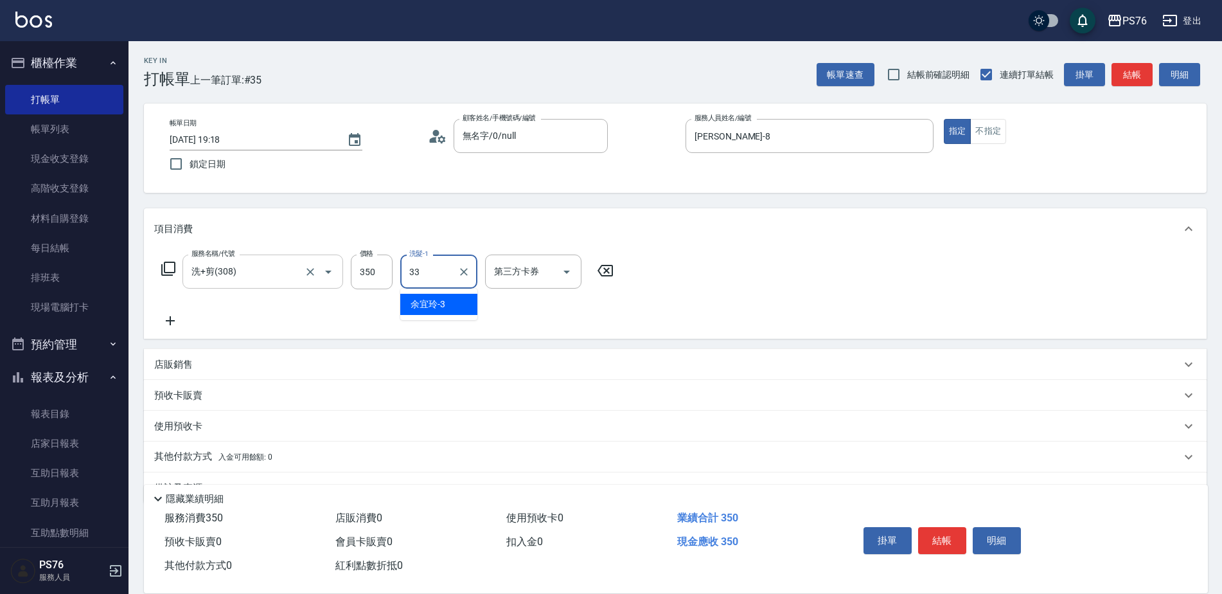
type input "[PERSON_NAME]33"
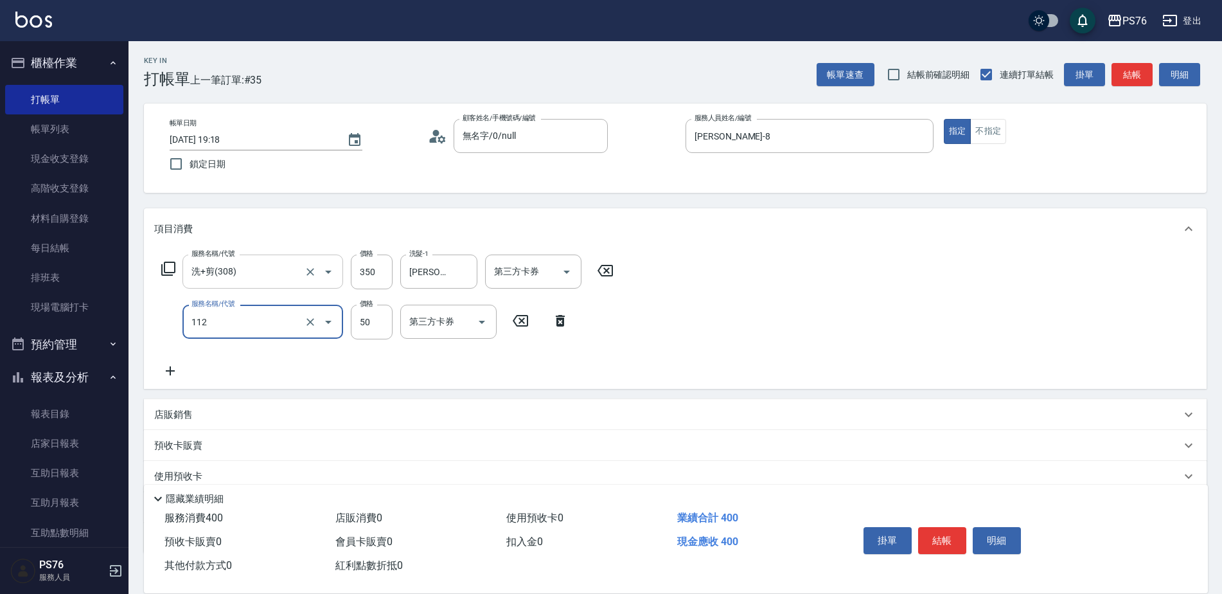
type input "精油50(112)"
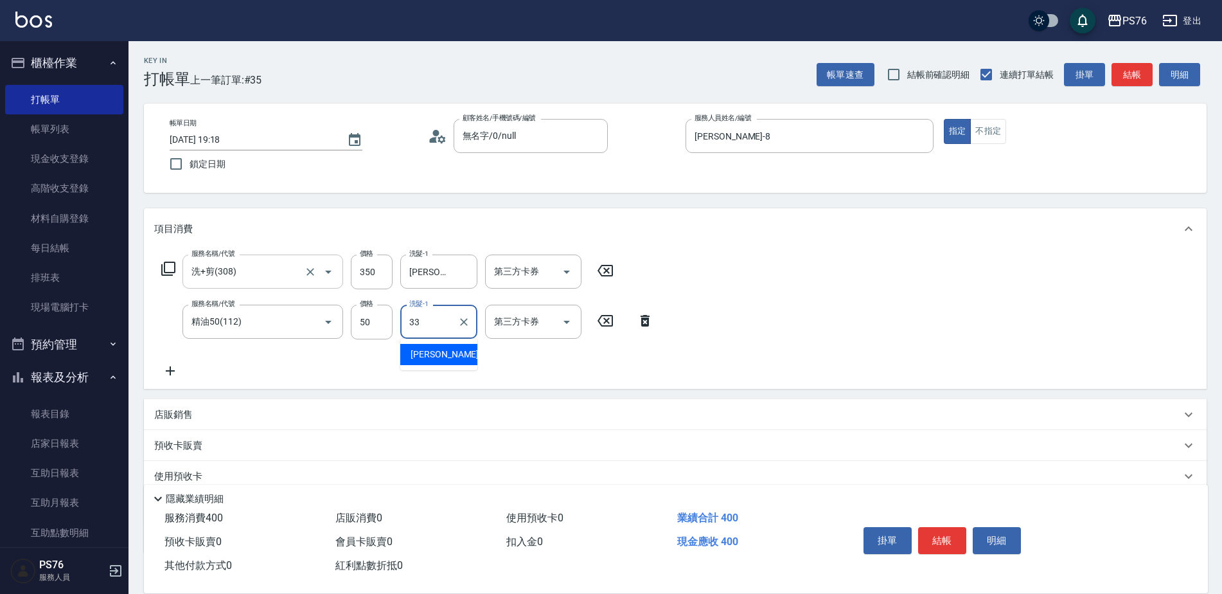
type input "[PERSON_NAME]33"
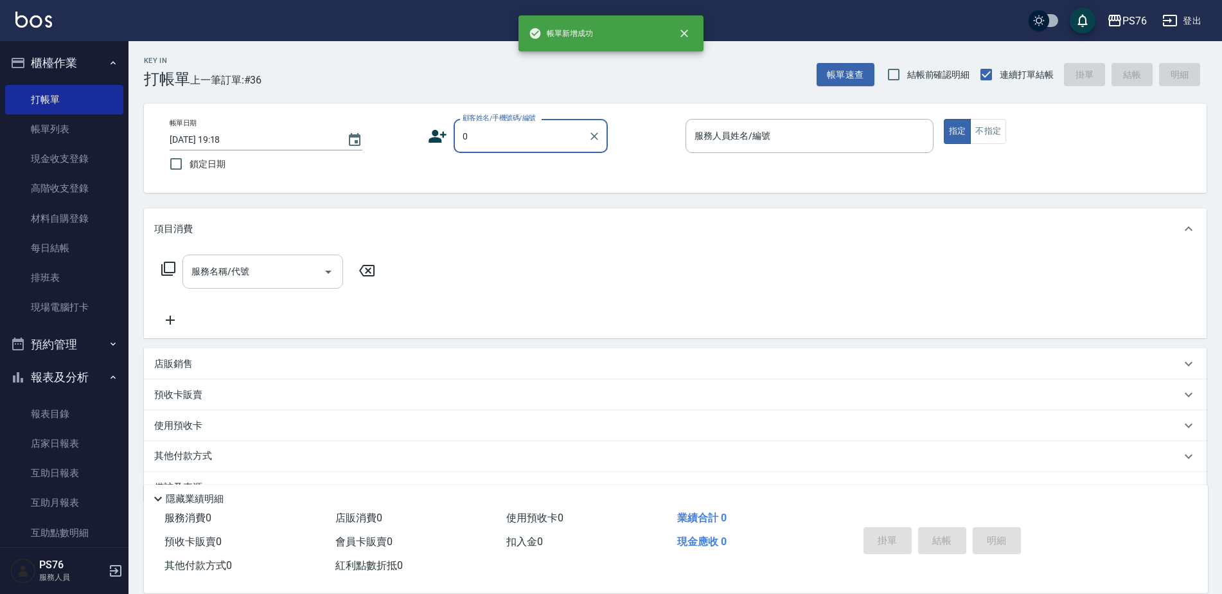
type input "無名字/0/null"
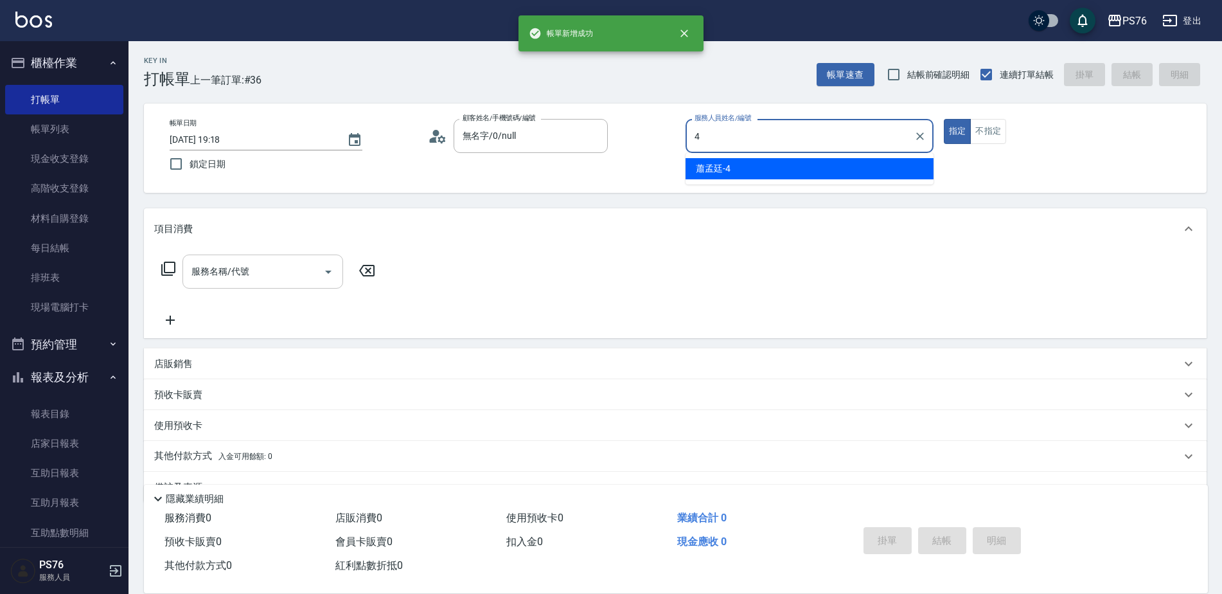
type input "蕭孟廷-4"
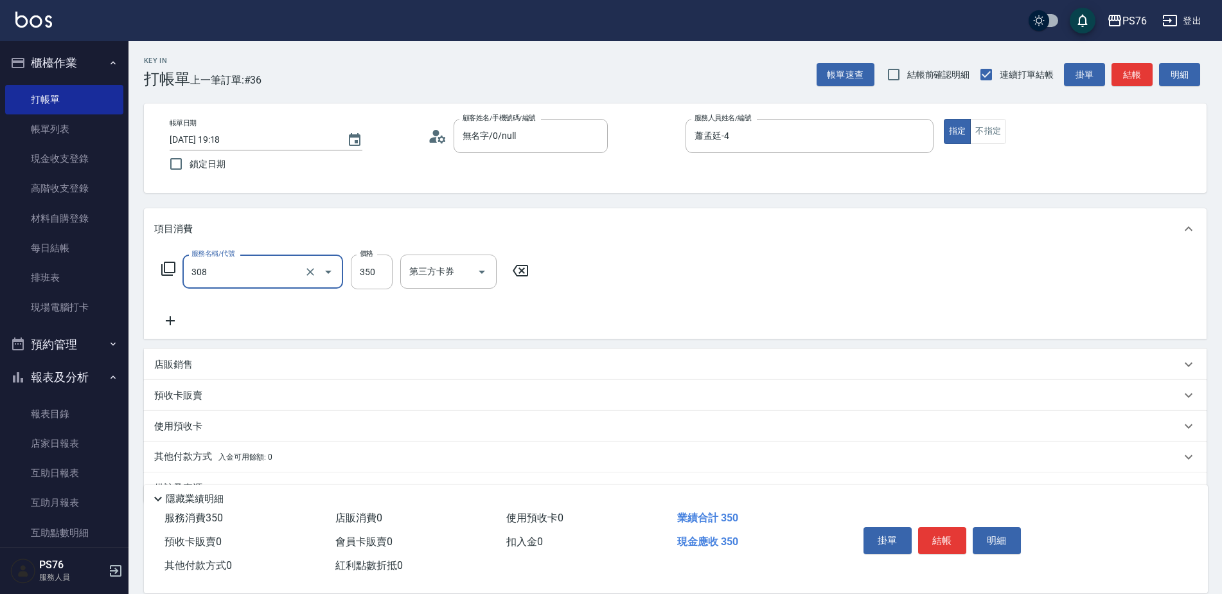
type input "洗+剪(308)"
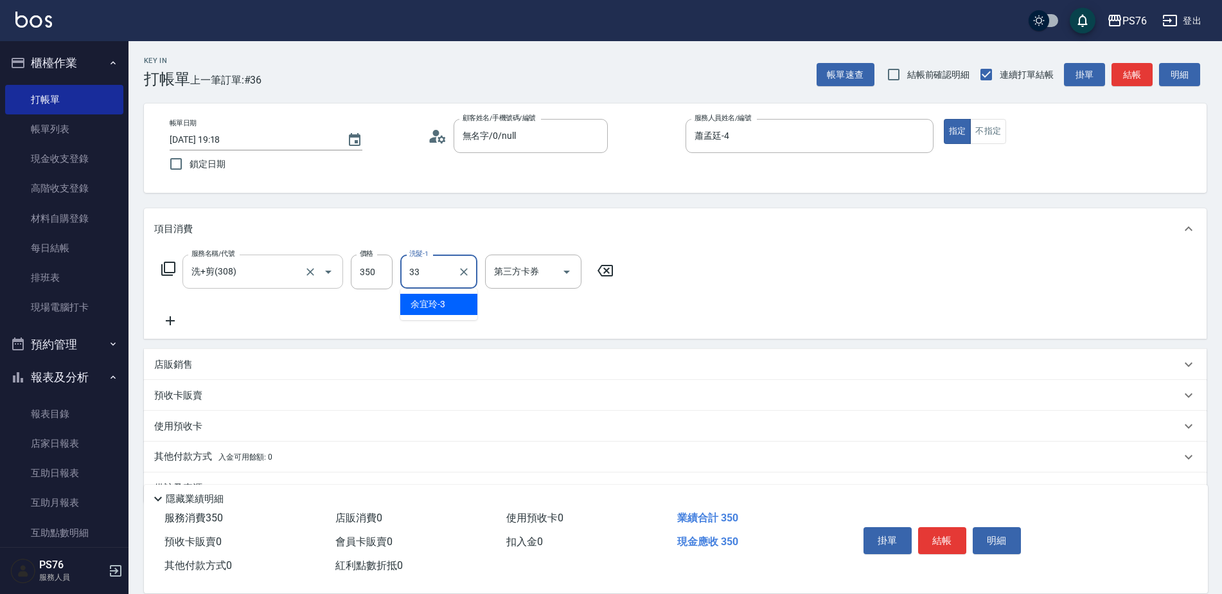
type input "[PERSON_NAME]33"
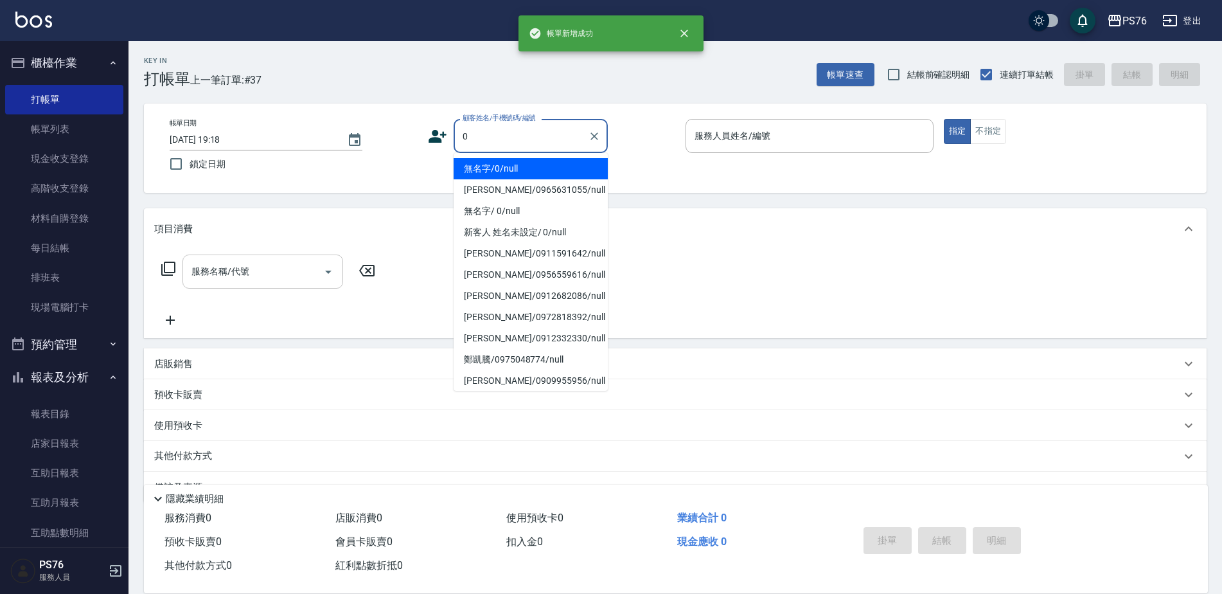
type input "無名字/0/null"
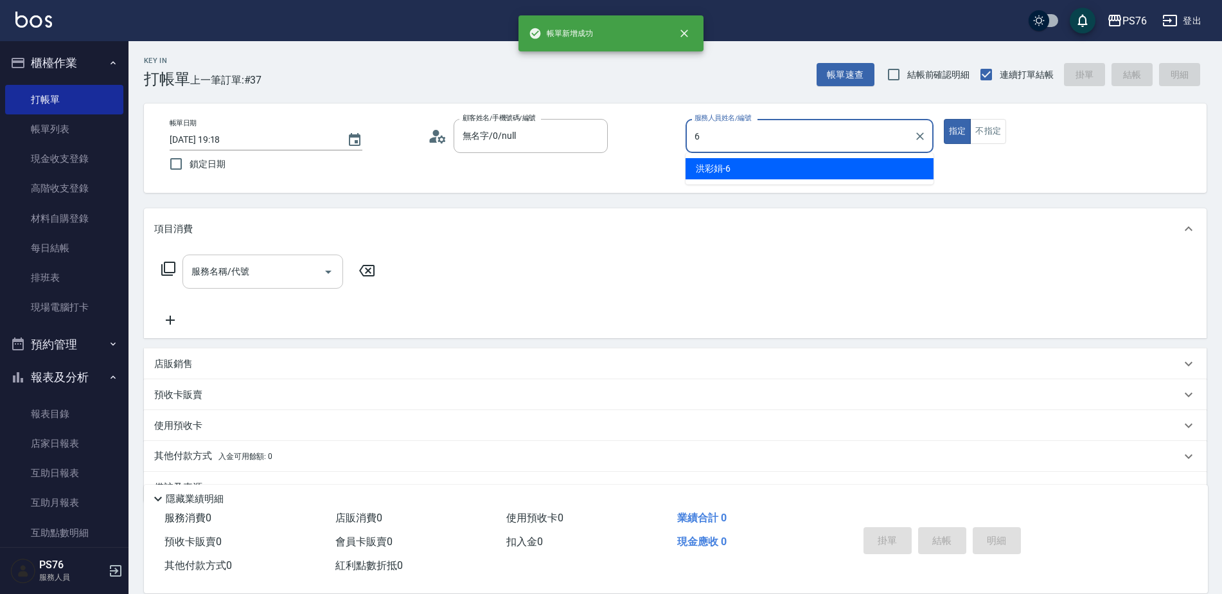
type input "[PERSON_NAME]-6"
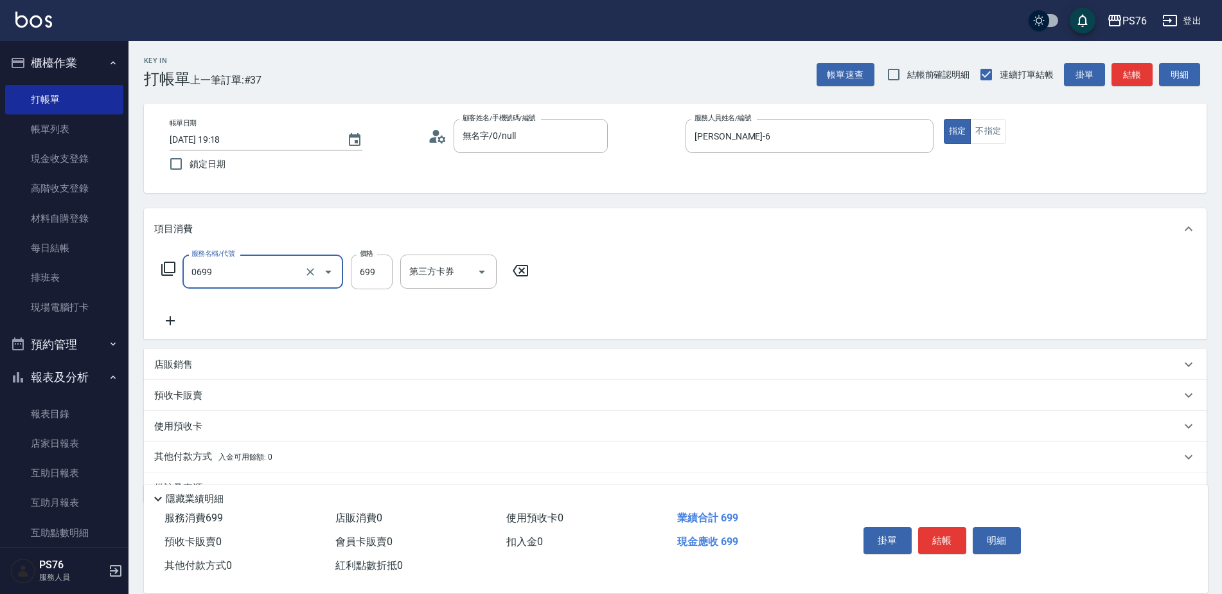
type input "精油SPA(0699)"
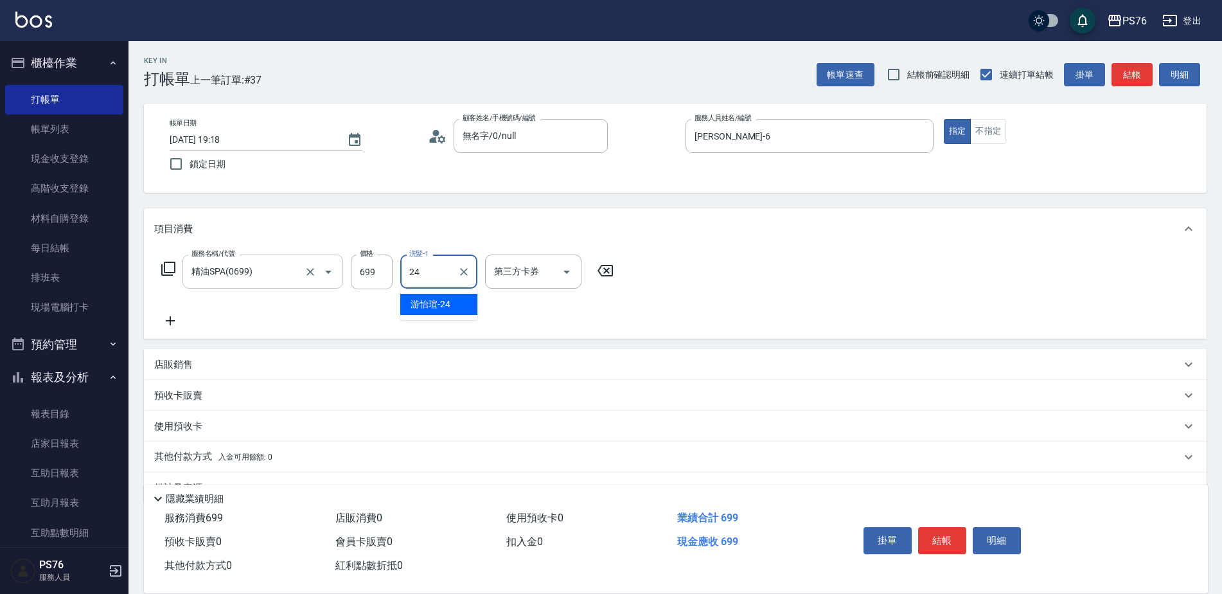
type input "[PERSON_NAME]-24"
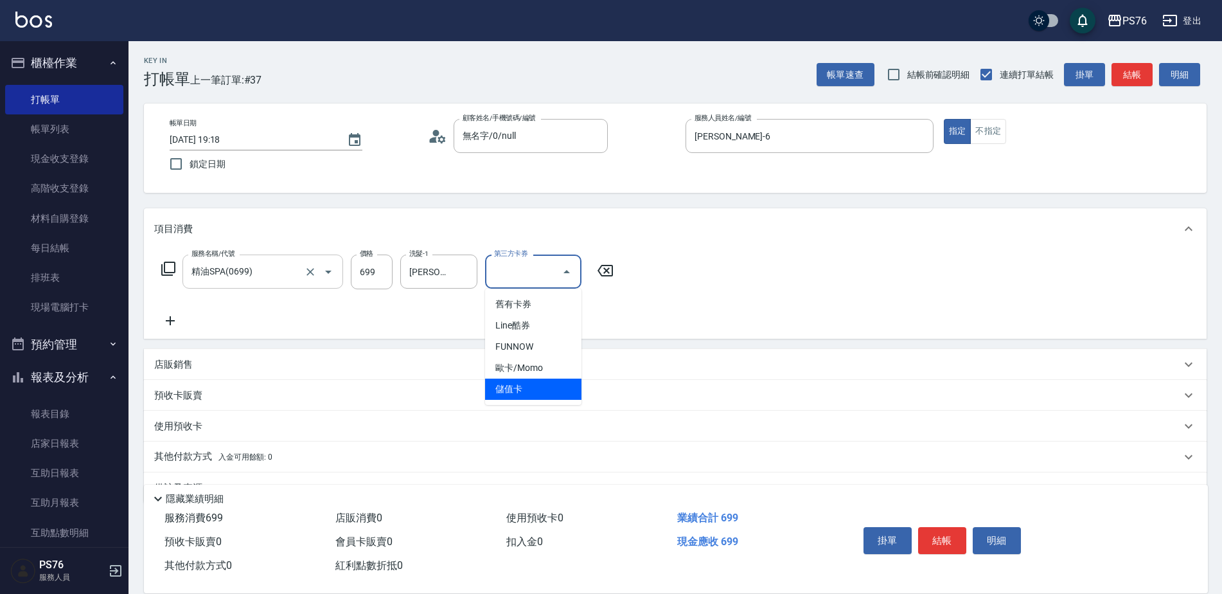
type input "儲值卡"
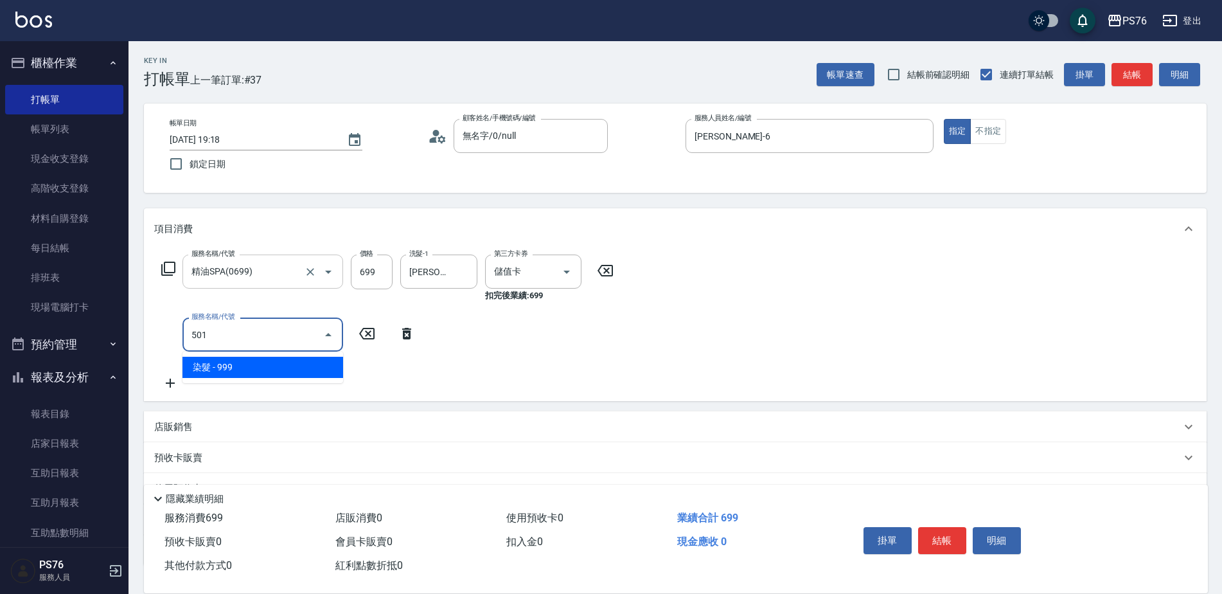
type input "染髮(501)"
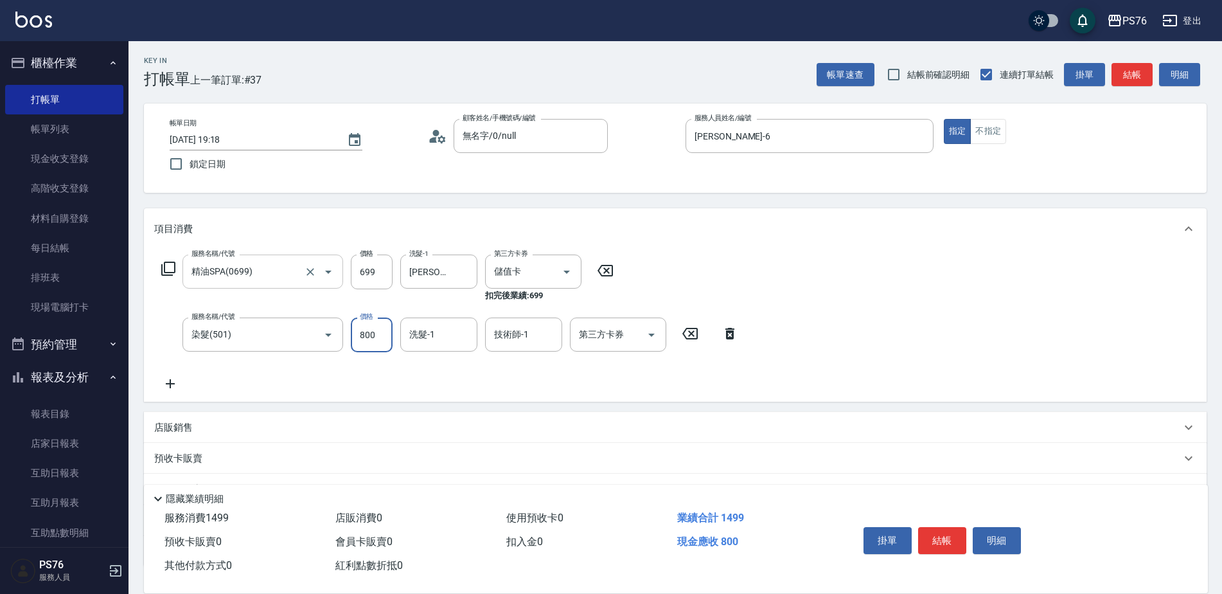
type input "800"
type input "[PERSON_NAME]-24"
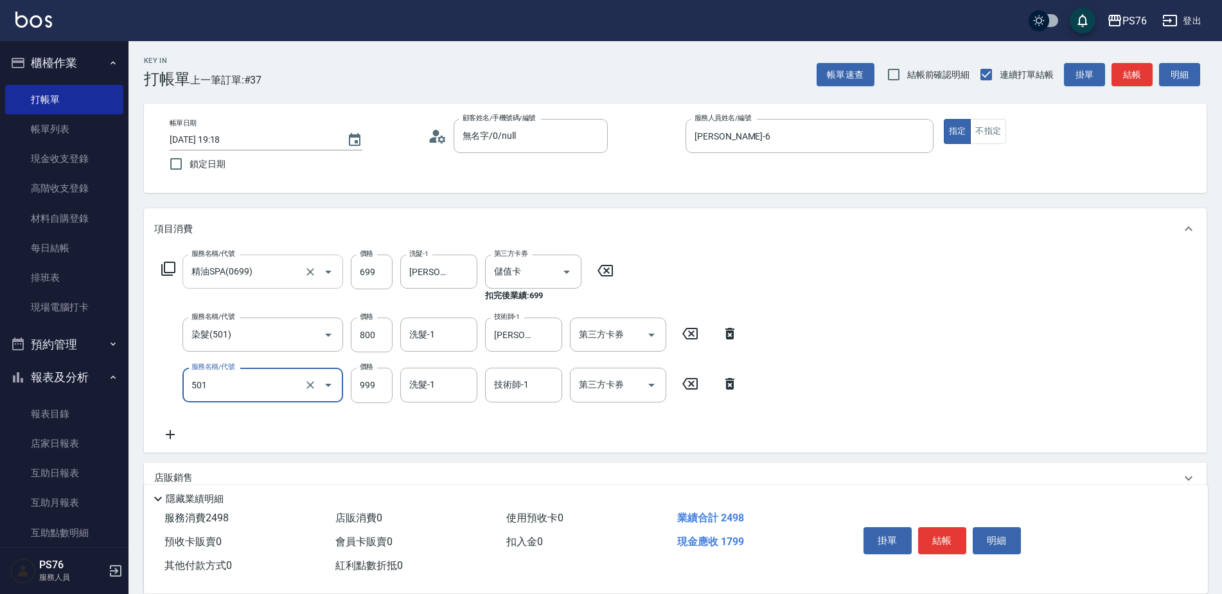
type input "染髮(501)"
type input "800"
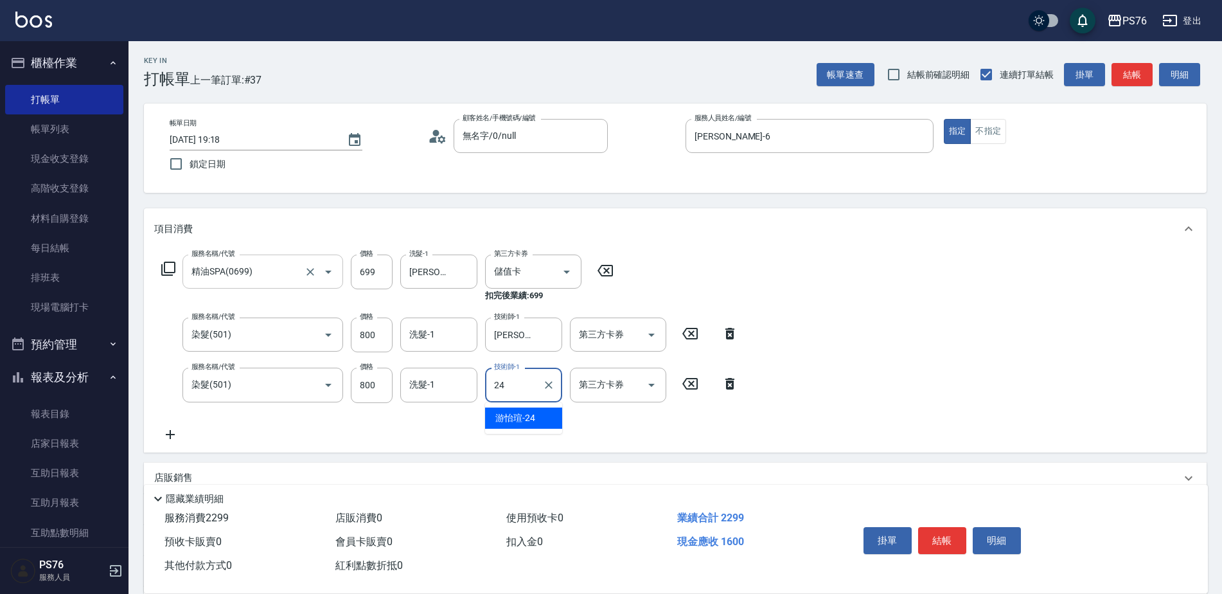
type input "[PERSON_NAME]-24"
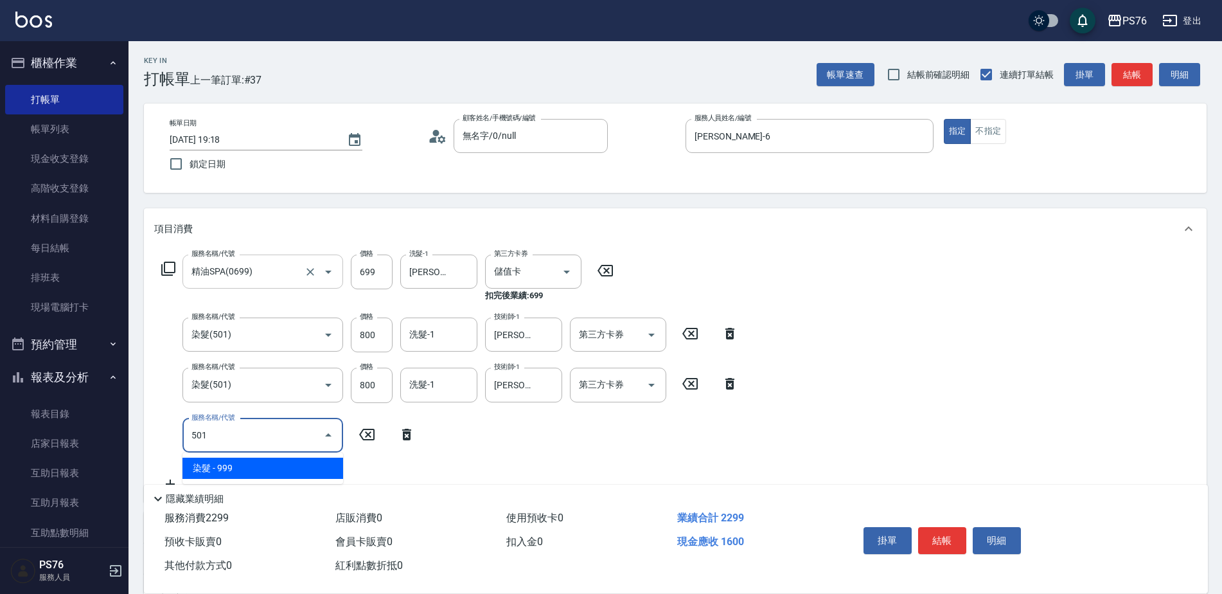
type input "染髮(501)"
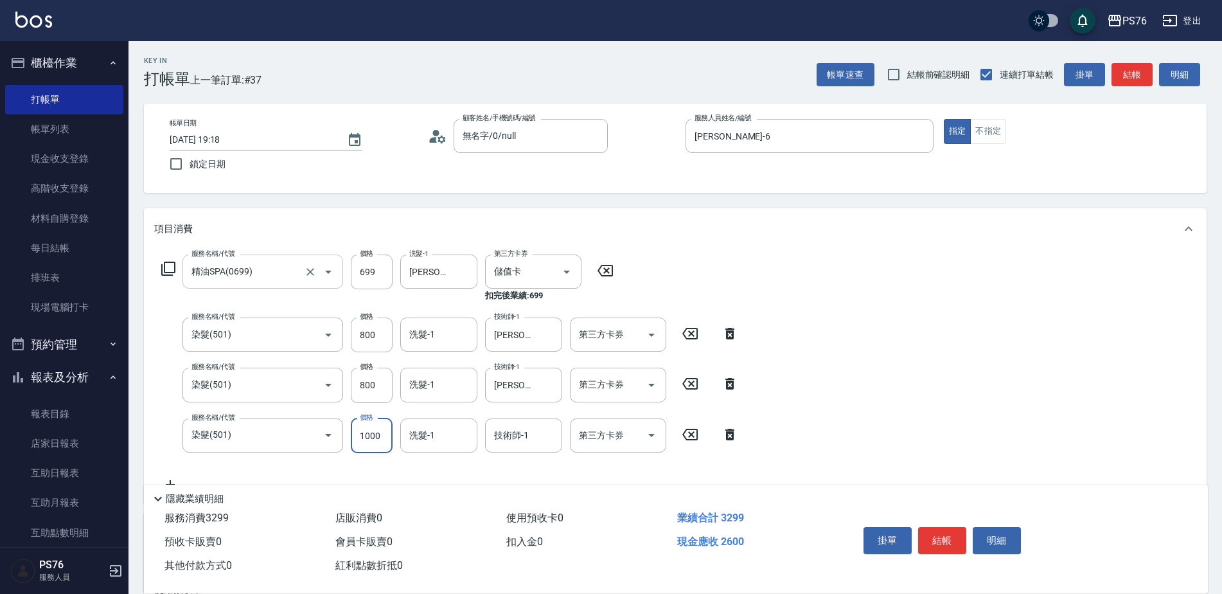
type input "1000"
type input "[PERSON_NAME]-24"
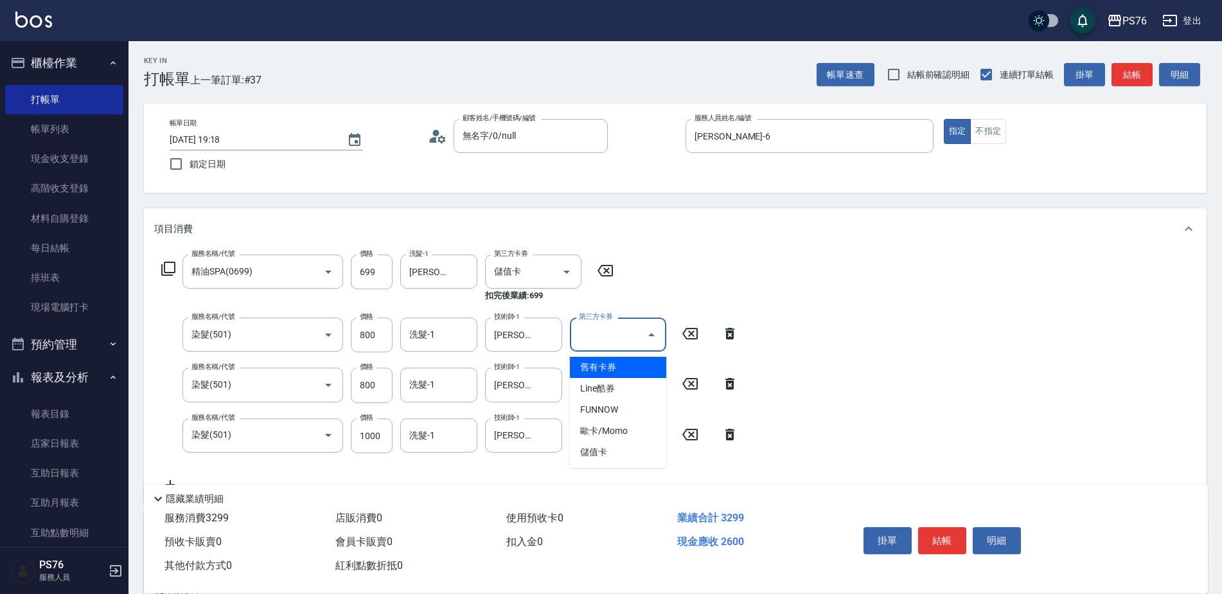
click at [639, 340] on input "第三方卡券" at bounding box center [609, 334] width 66 height 22
click at [616, 457] on span "儲值卡" at bounding box center [618, 451] width 96 height 21
type input "儲值卡"
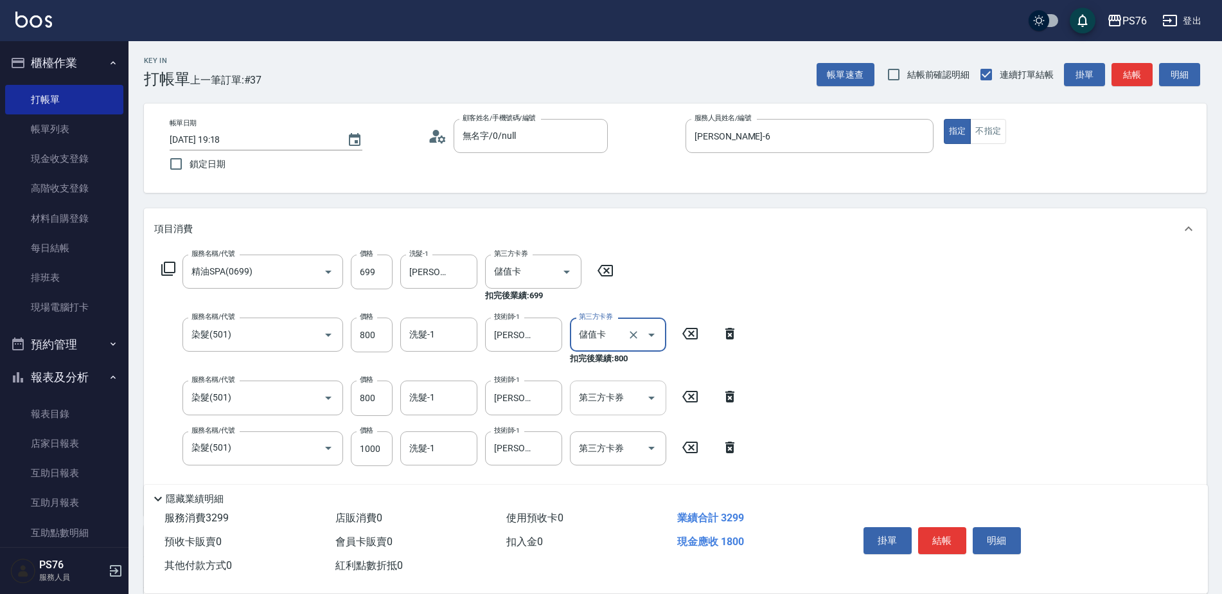
click at [619, 402] on input "第三方卡券" at bounding box center [609, 397] width 66 height 22
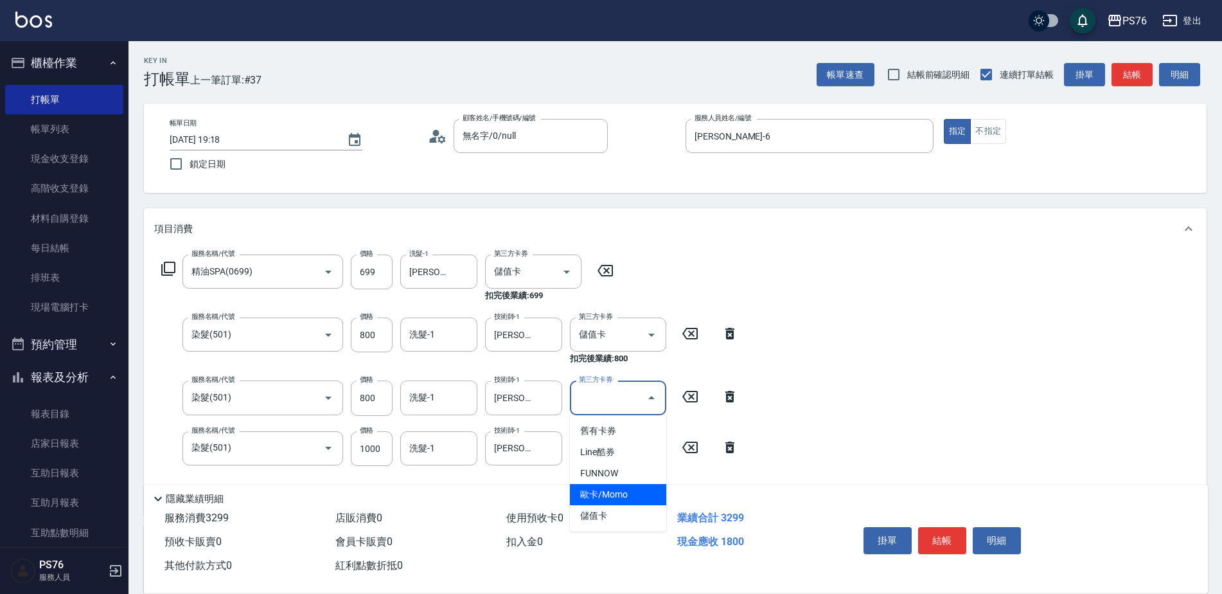
click at [618, 501] on span "歐卡/Momo" at bounding box center [618, 494] width 96 height 21
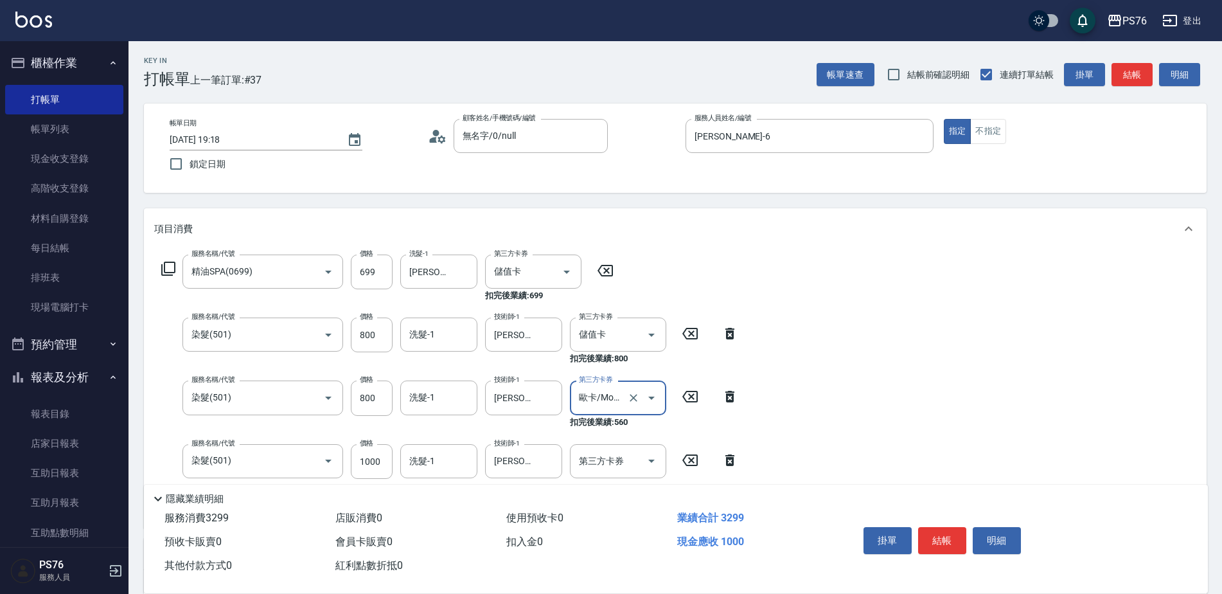
click at [620, 397] on input "歐卡/Momo" at bounding box center [600, 397] width 49 height 22
click at [607, 515] on span "儲值卡" at bounding box center [618, 515] width 96 height 21
type input "儲值卡"
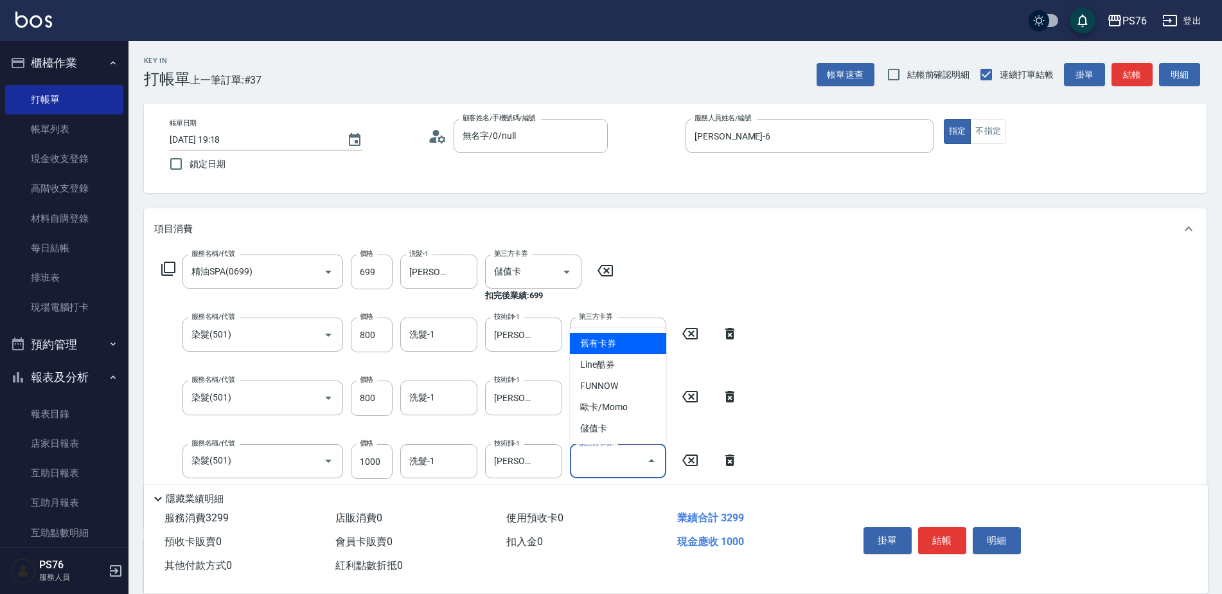
click at [609, 452] on div "第三方卡券 第三方卡券" at bounding box center [618, 461] width 96 height 34
click at [615, 420] on span "儲值卡" at bounding box center [618, 428] width 96 height 21
type input "儲值卡"
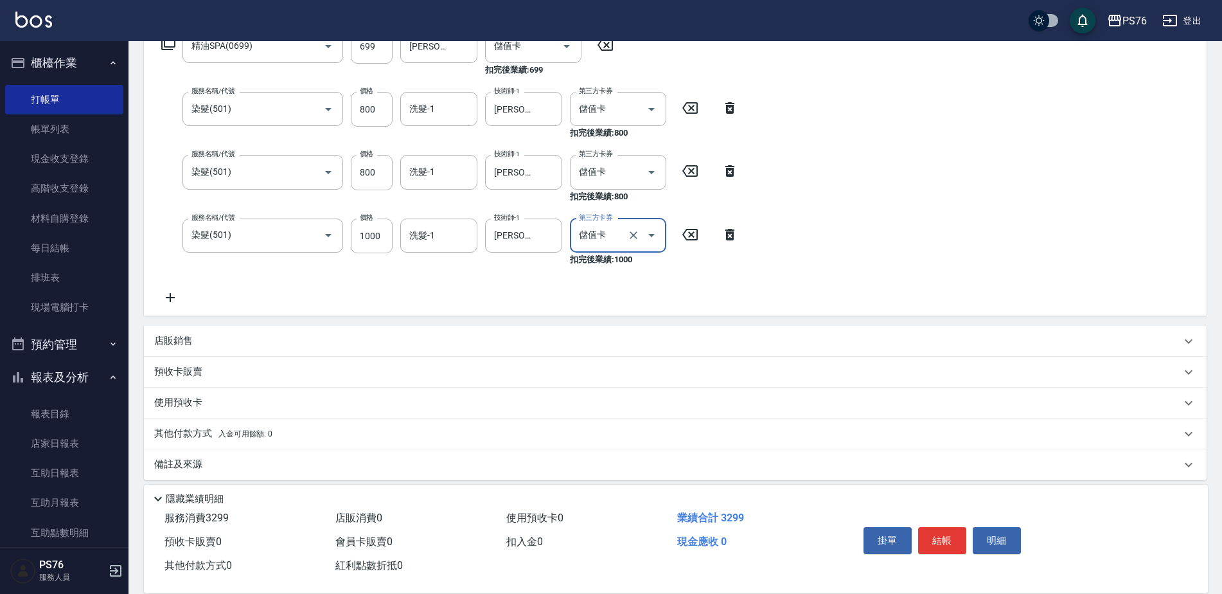
scroll to position [235, 0]
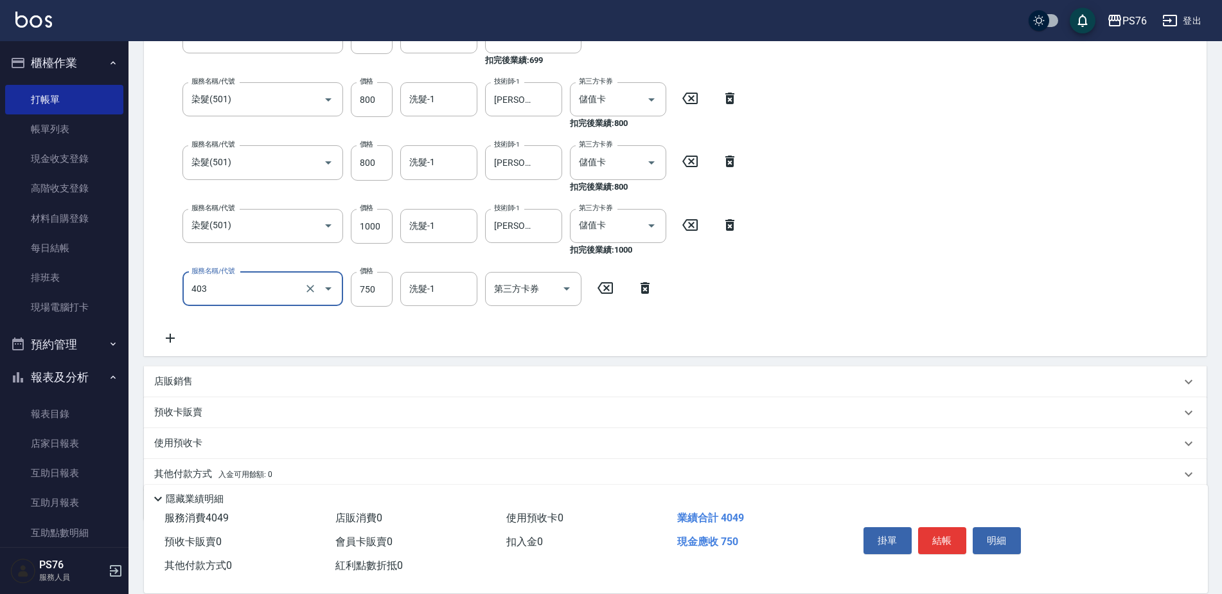
type input "750護(403)"
type input "[PERSON_NAME]-24"
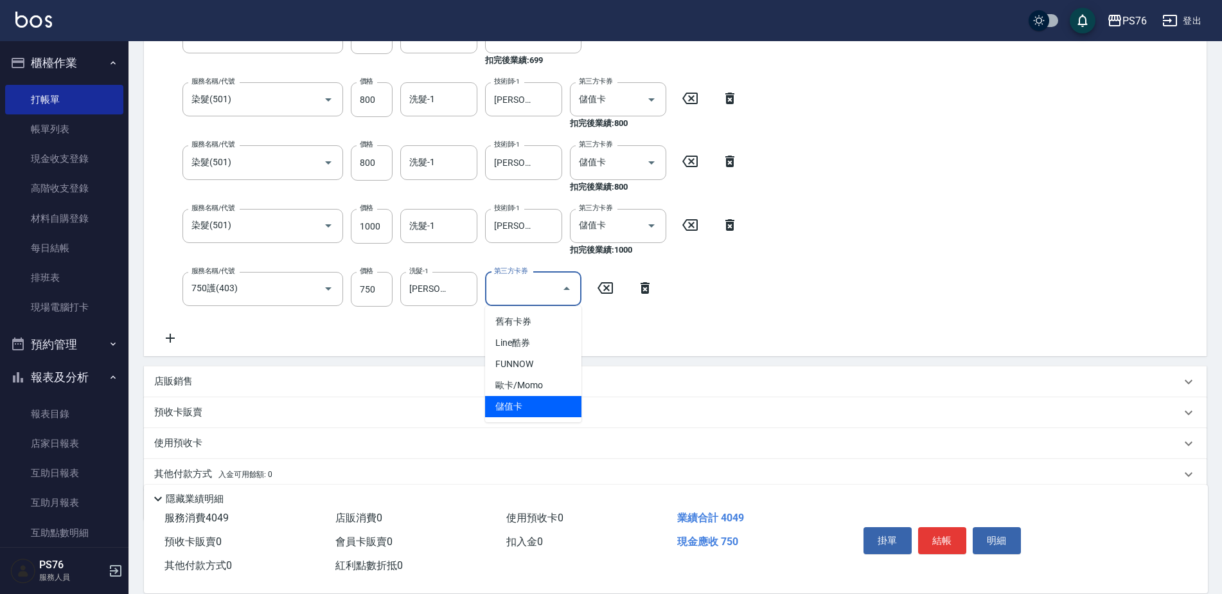
type input "儲值卡"
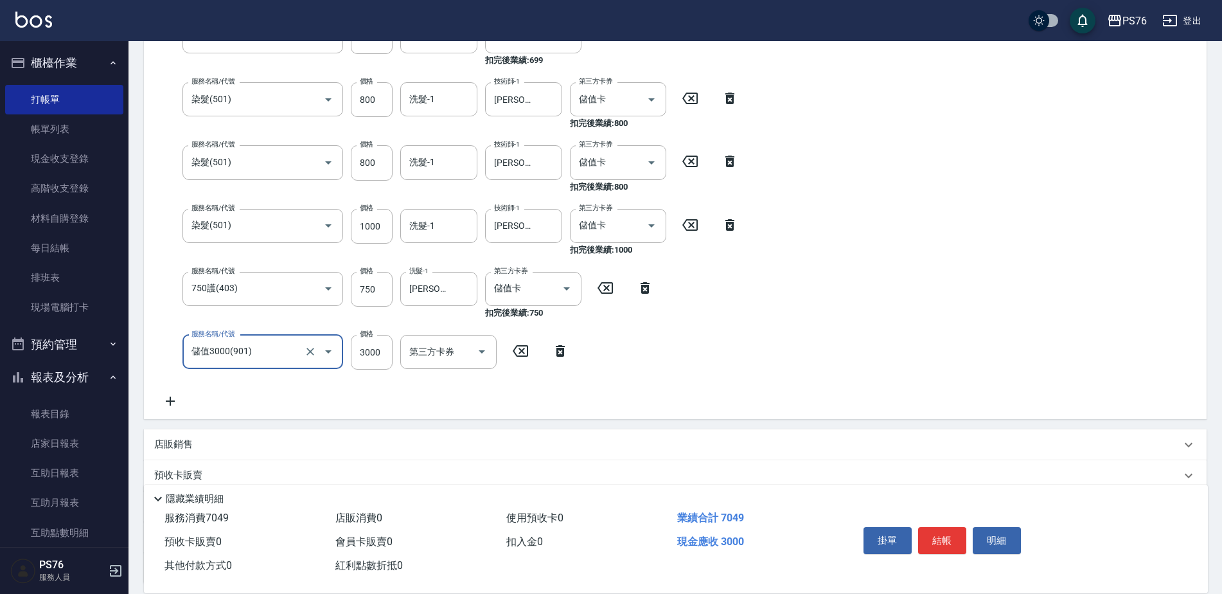
type input "儲值3000(901)"
type input "4000"
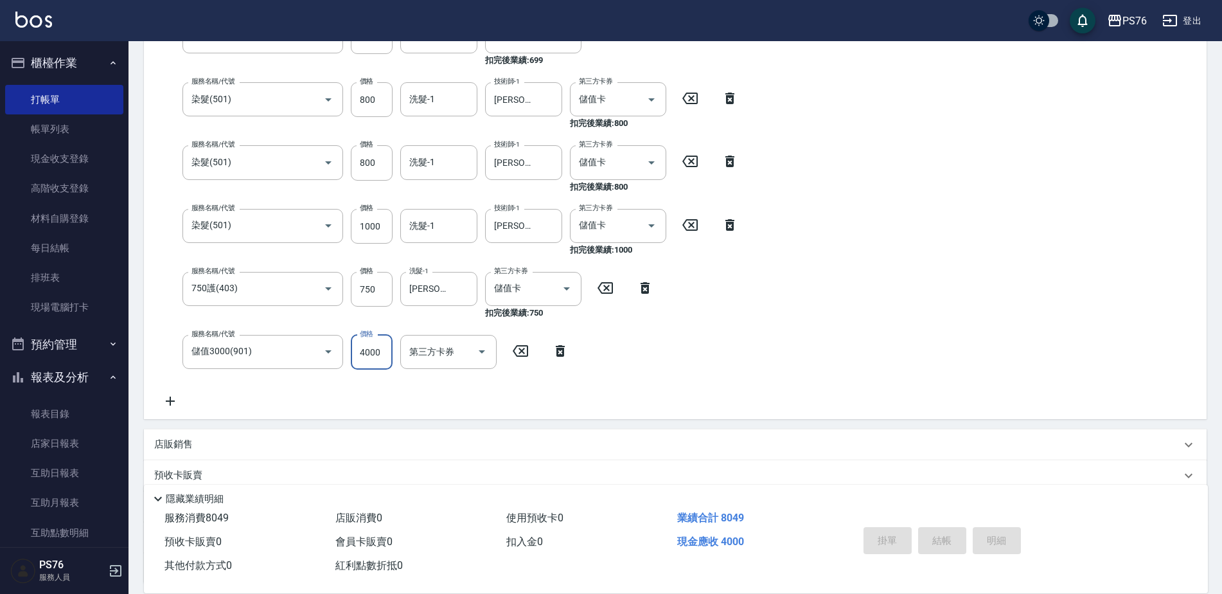
type input "[DATE] 19:19"
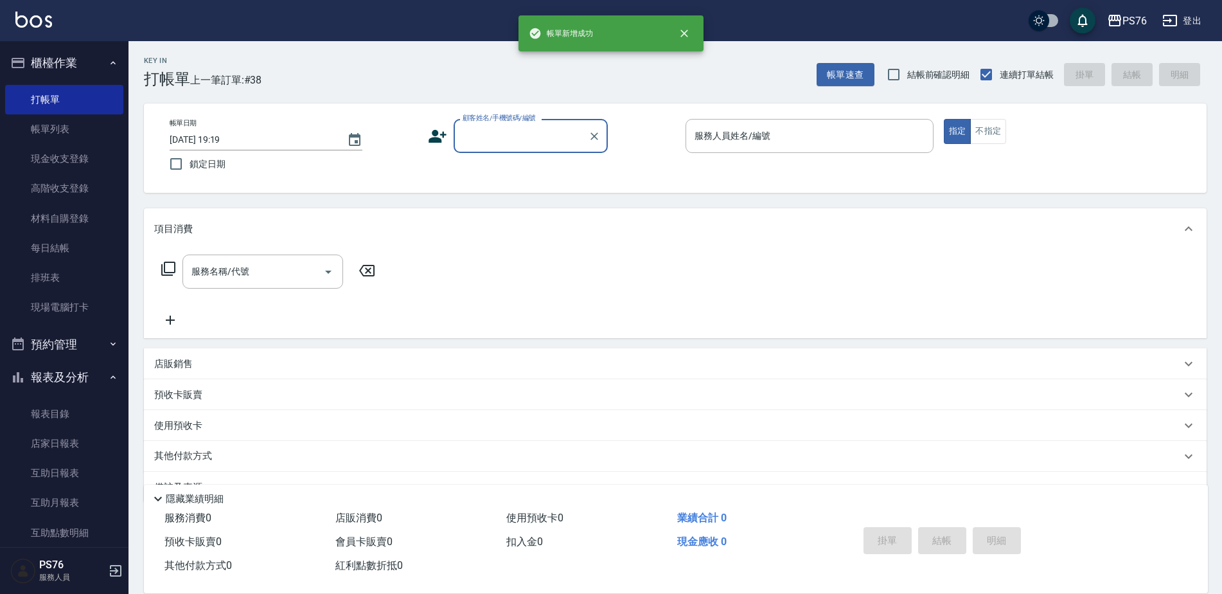
click at [53, 129] on link "帳單列表" at bounding box center [64, 129] width 118 height 30
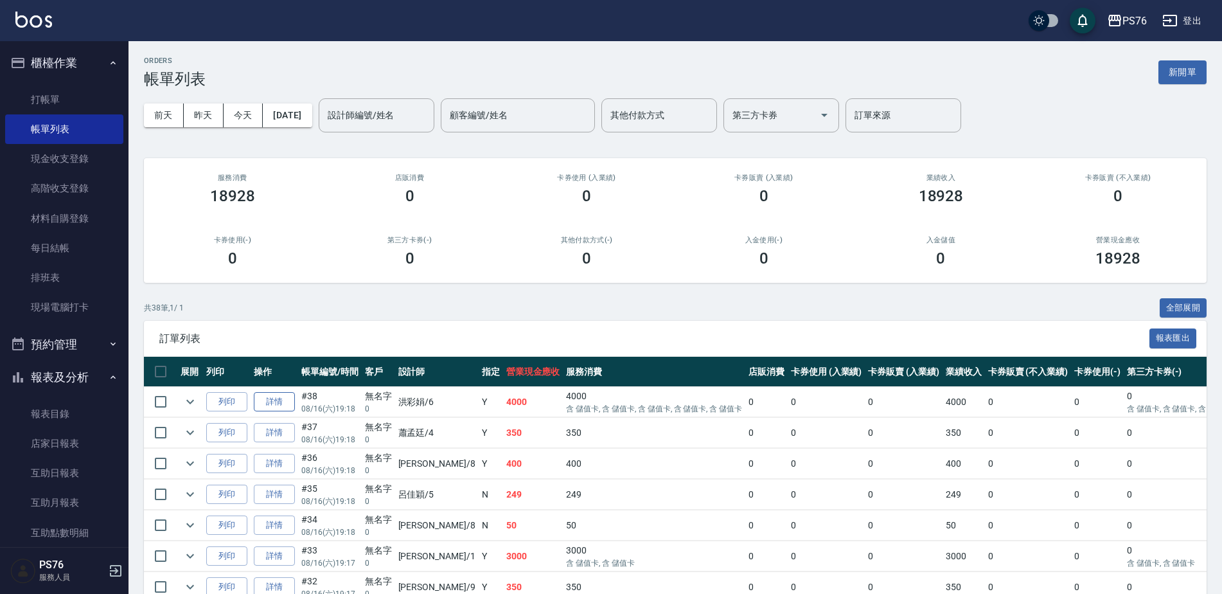
click at [265, 401] on link "詳情" at bounding box center [274, 402] width 41 height 20
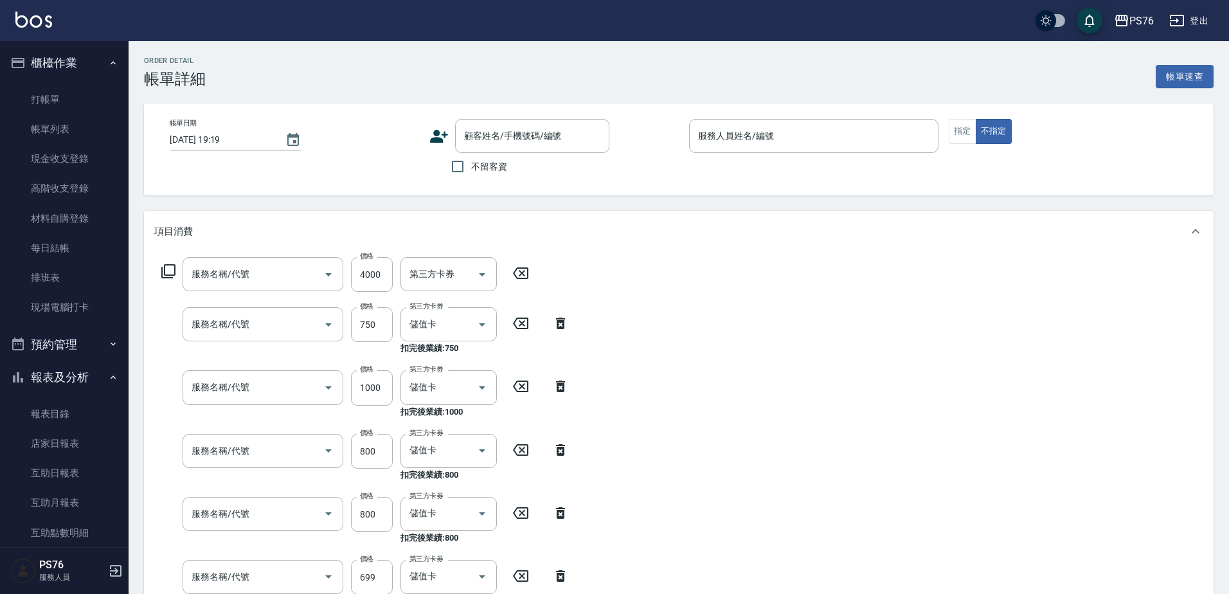
type input "[DATE] 19:18"
type input "[PERSON_NAME]-6"
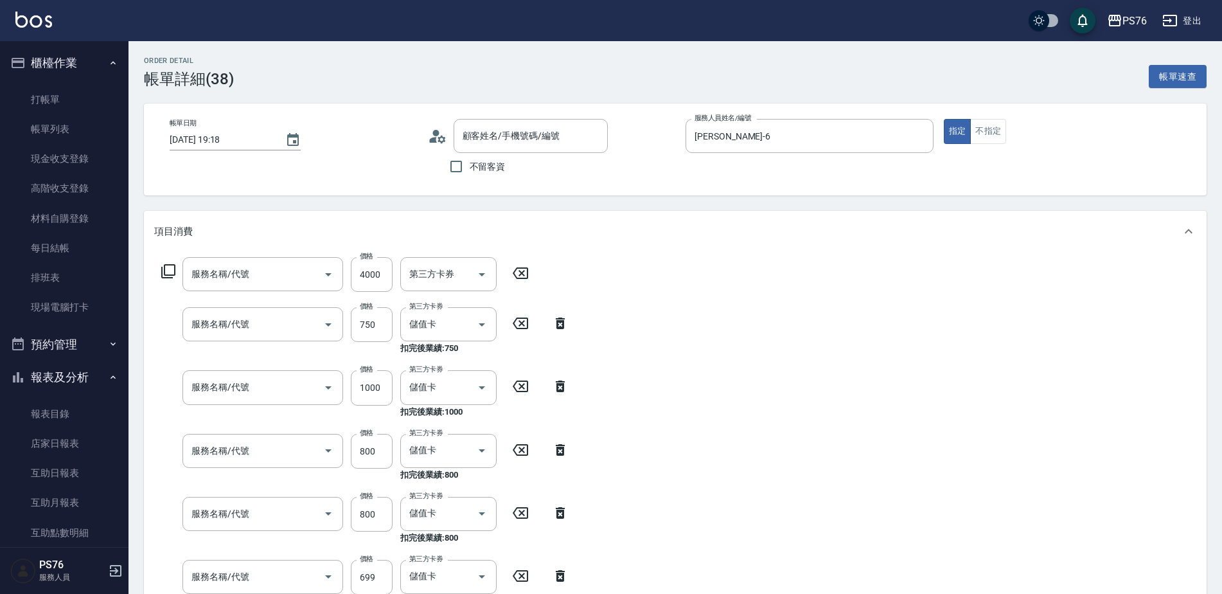
type input "儲值3000(901)"
type input "750護(403)"
type input "染髮(501)"
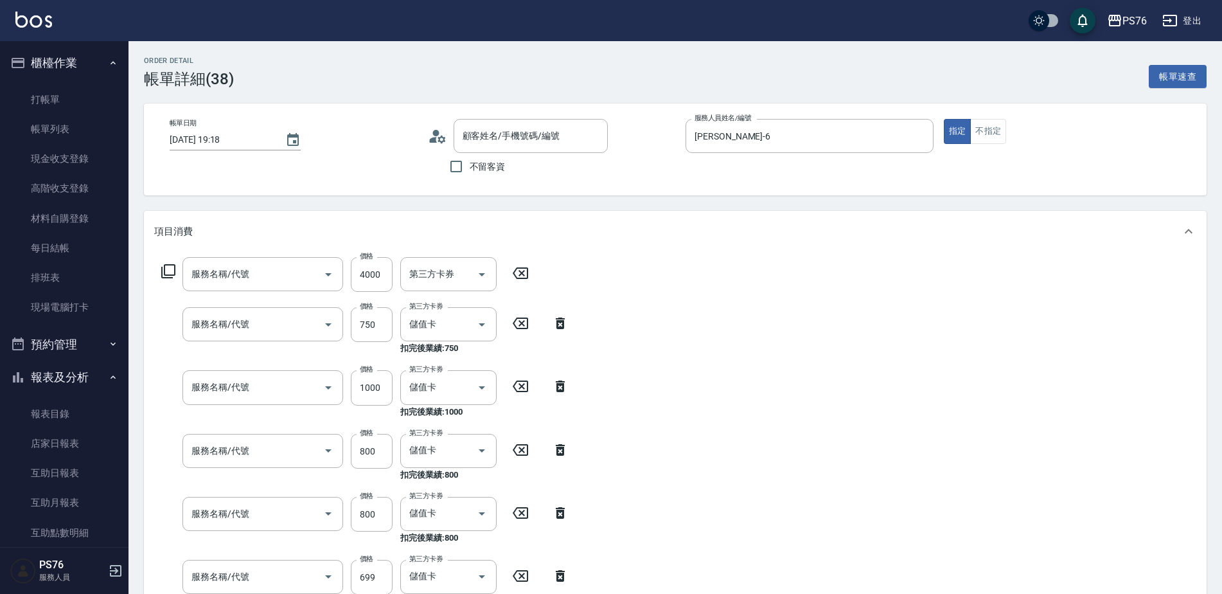
type input "精油SPA(0699)"
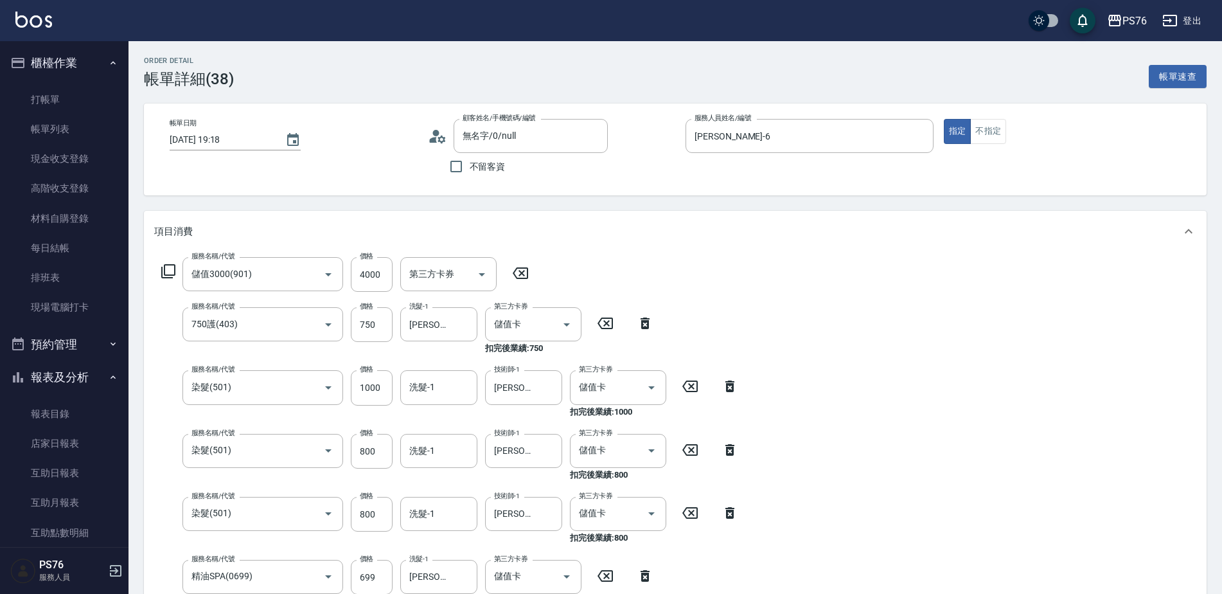
type input "無名字/0/null"
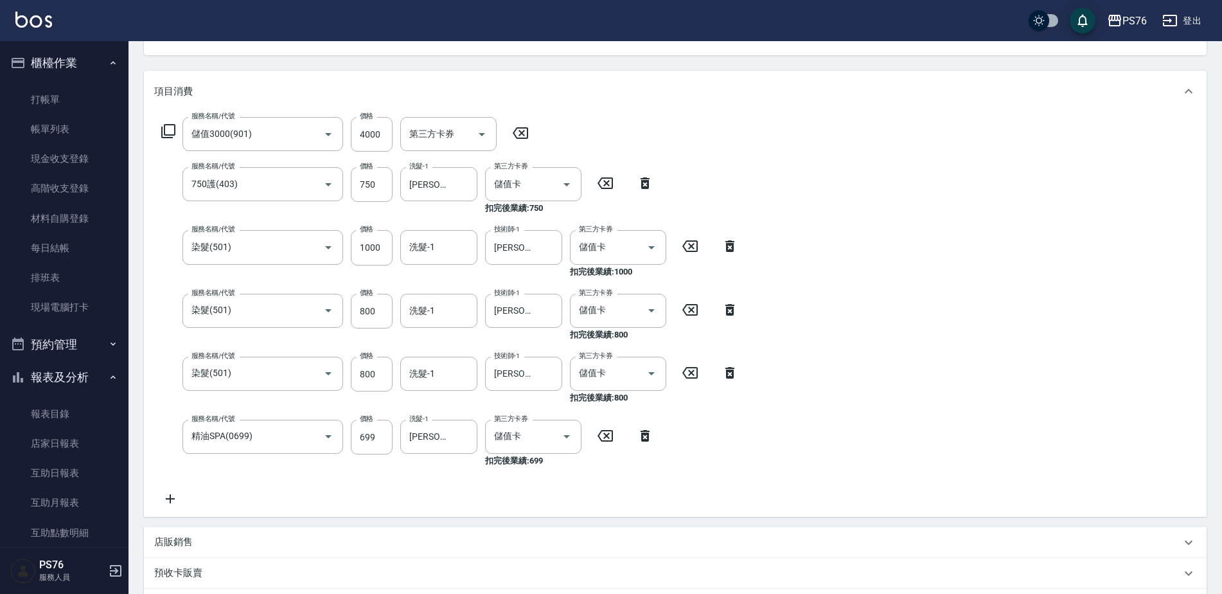
scroll to position [397, 0]
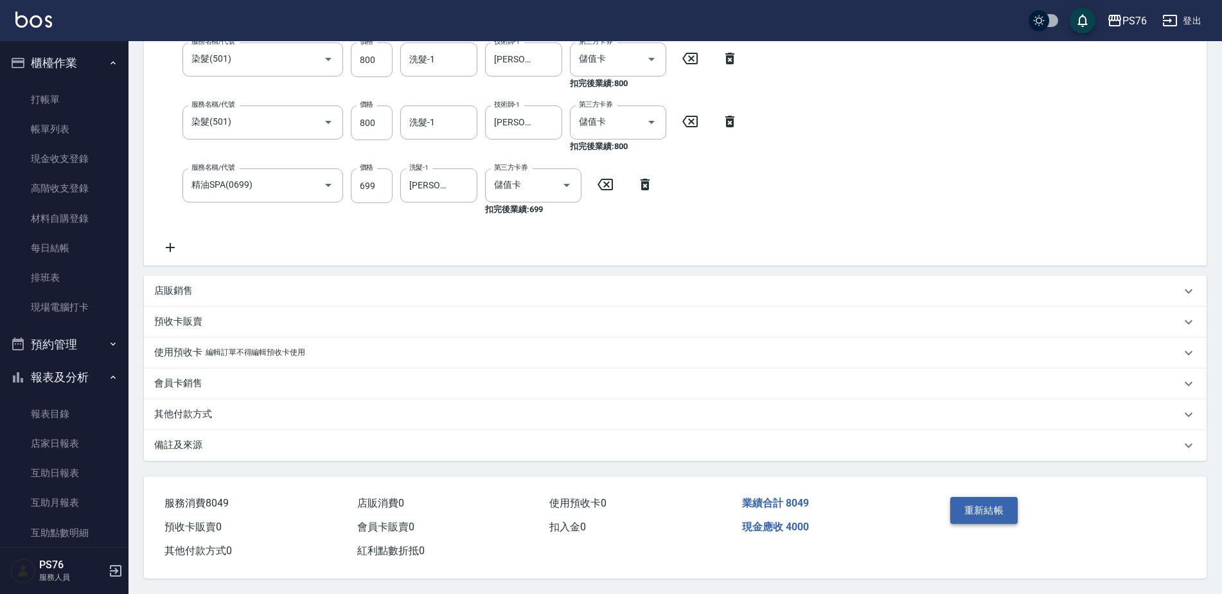
click at [1003, 508] on button "重新結帳" at bounding box center [984, 510] width 68 height 27
